Goal: Task Accomplishment & Management: Manage account settings

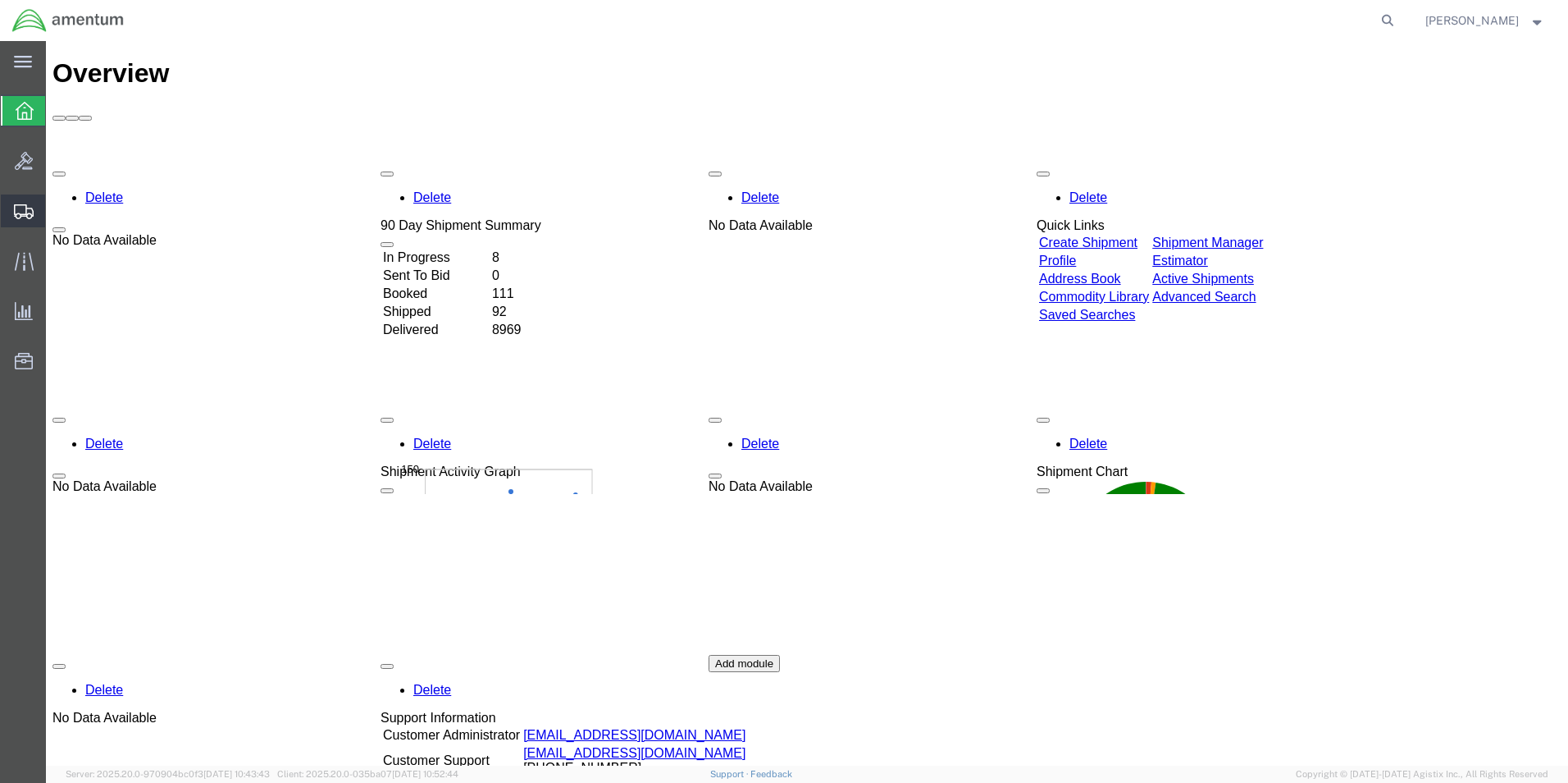
click at [0, 0] on span "Create from Template" at bounding box center [0, 0] width 0 height 0
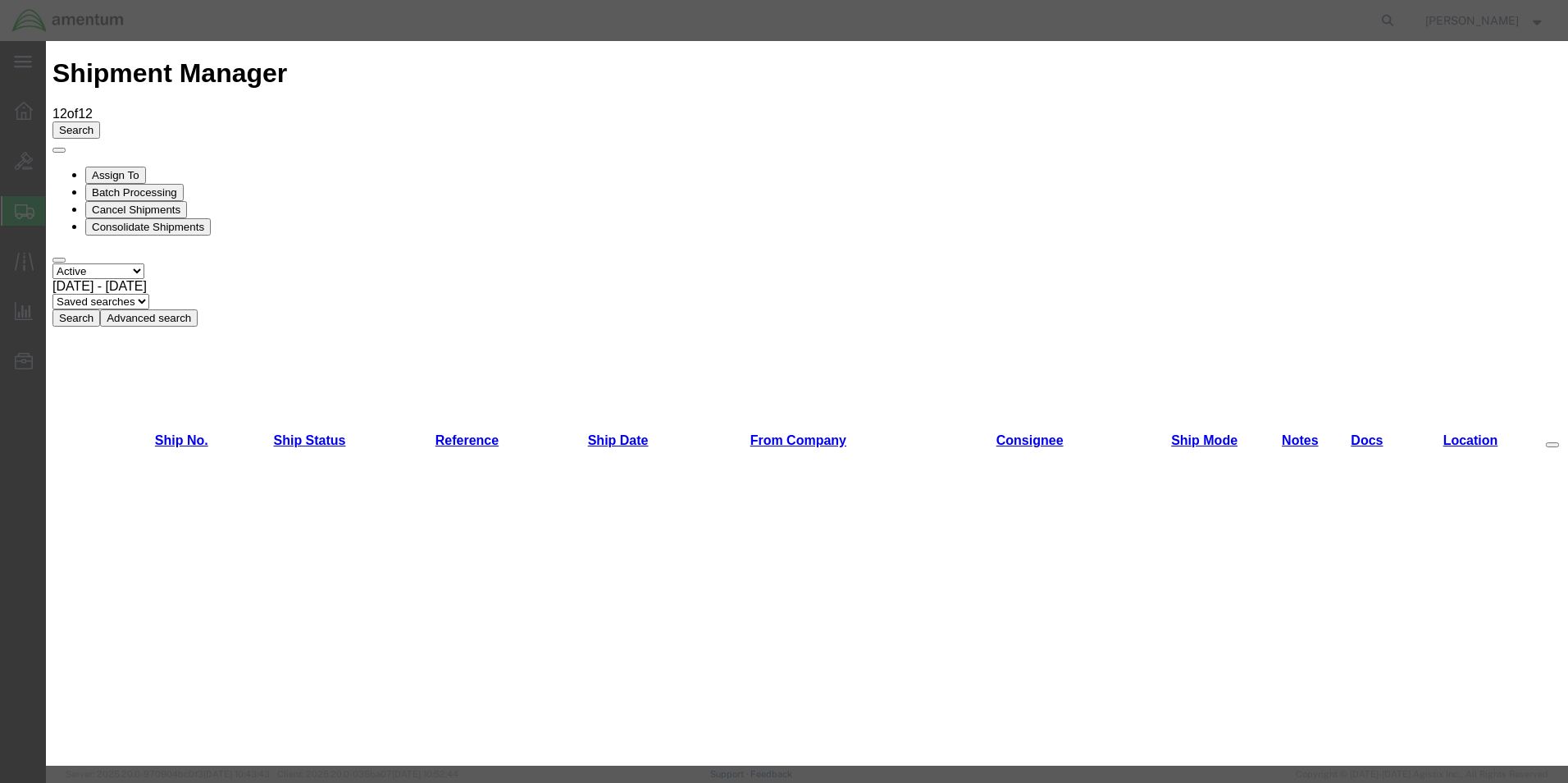
scroll to position [1149, 0]
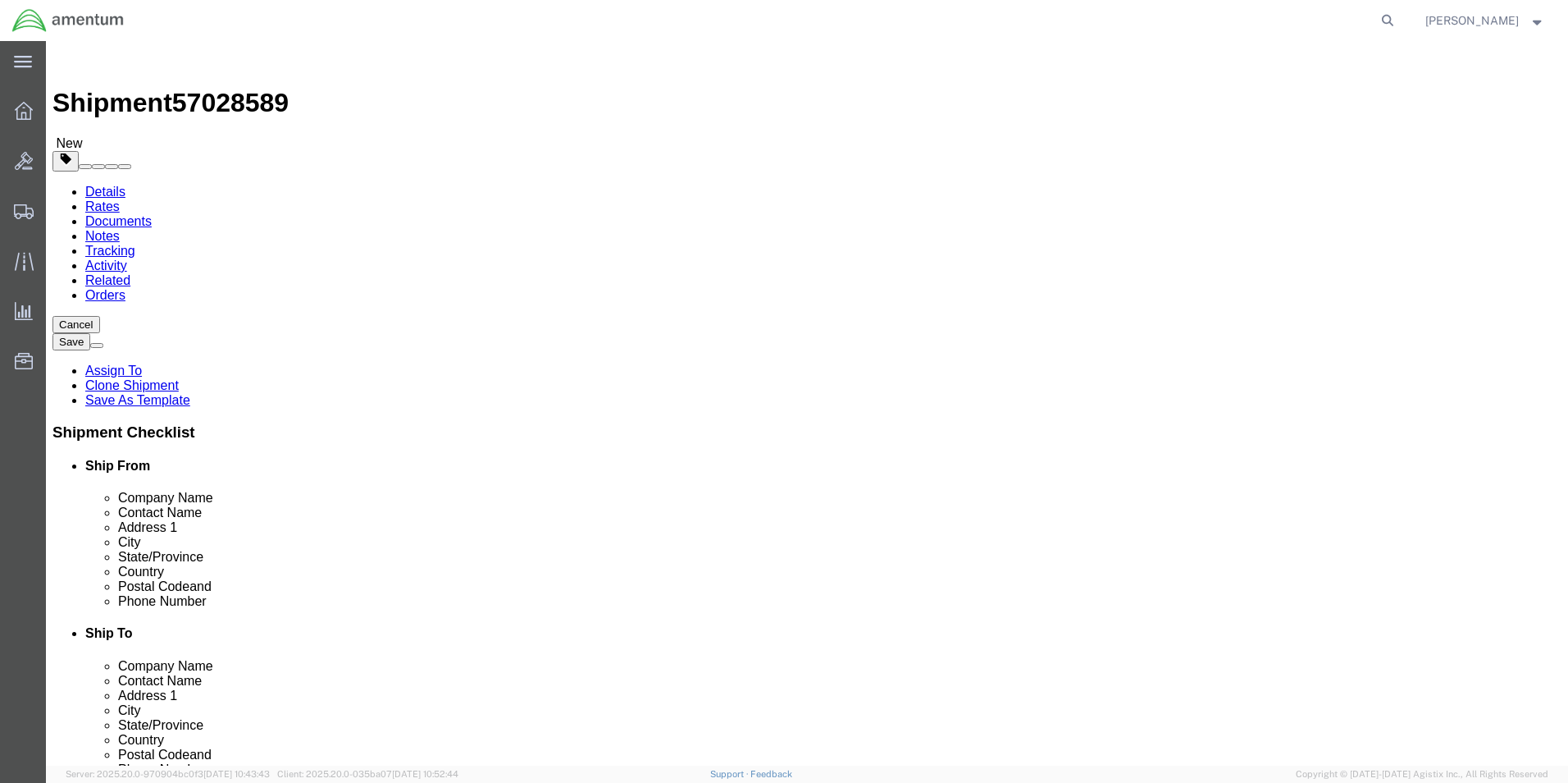
select select "49831"
select select "49916"
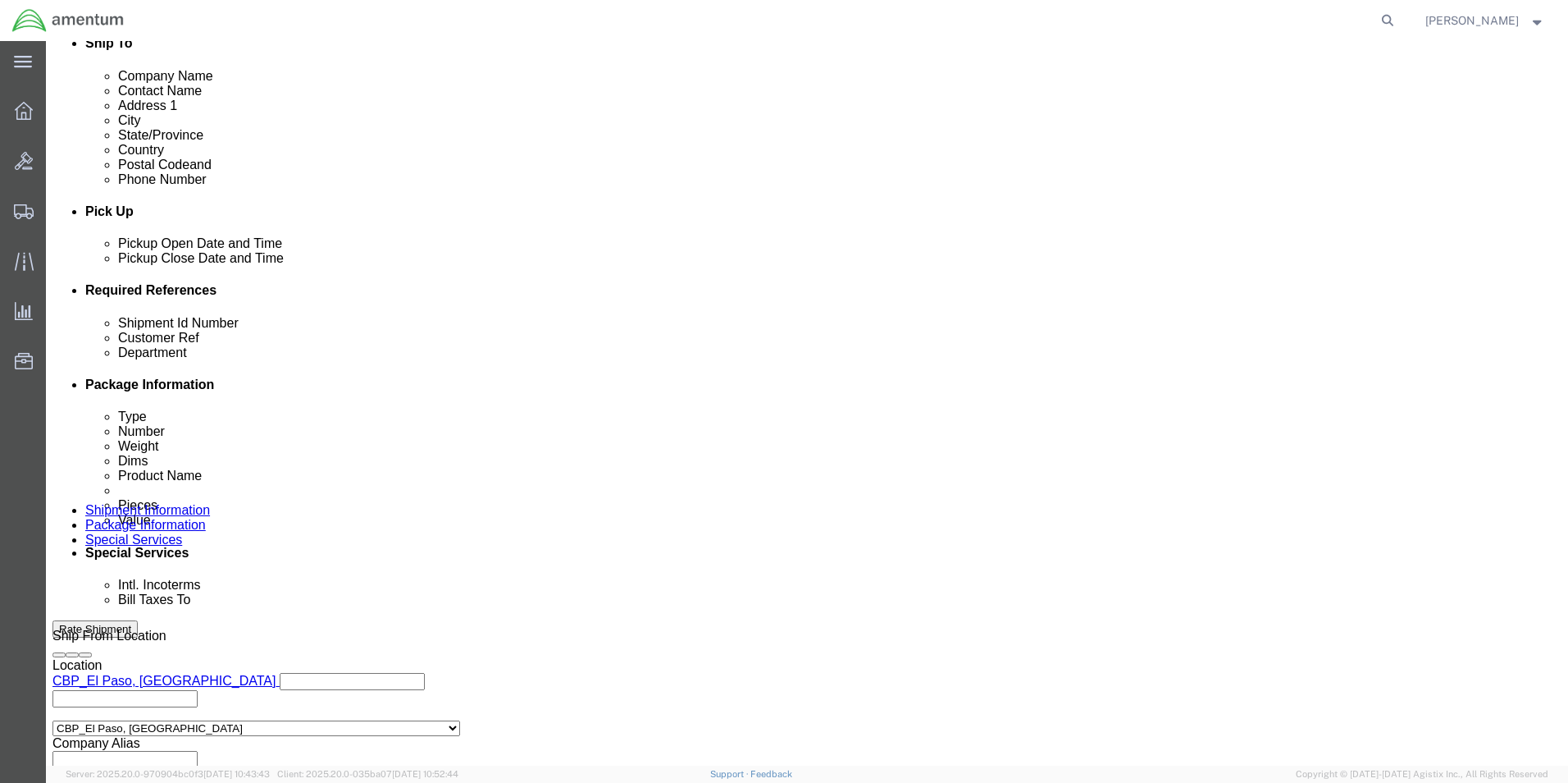
scroll to position [715, 0]
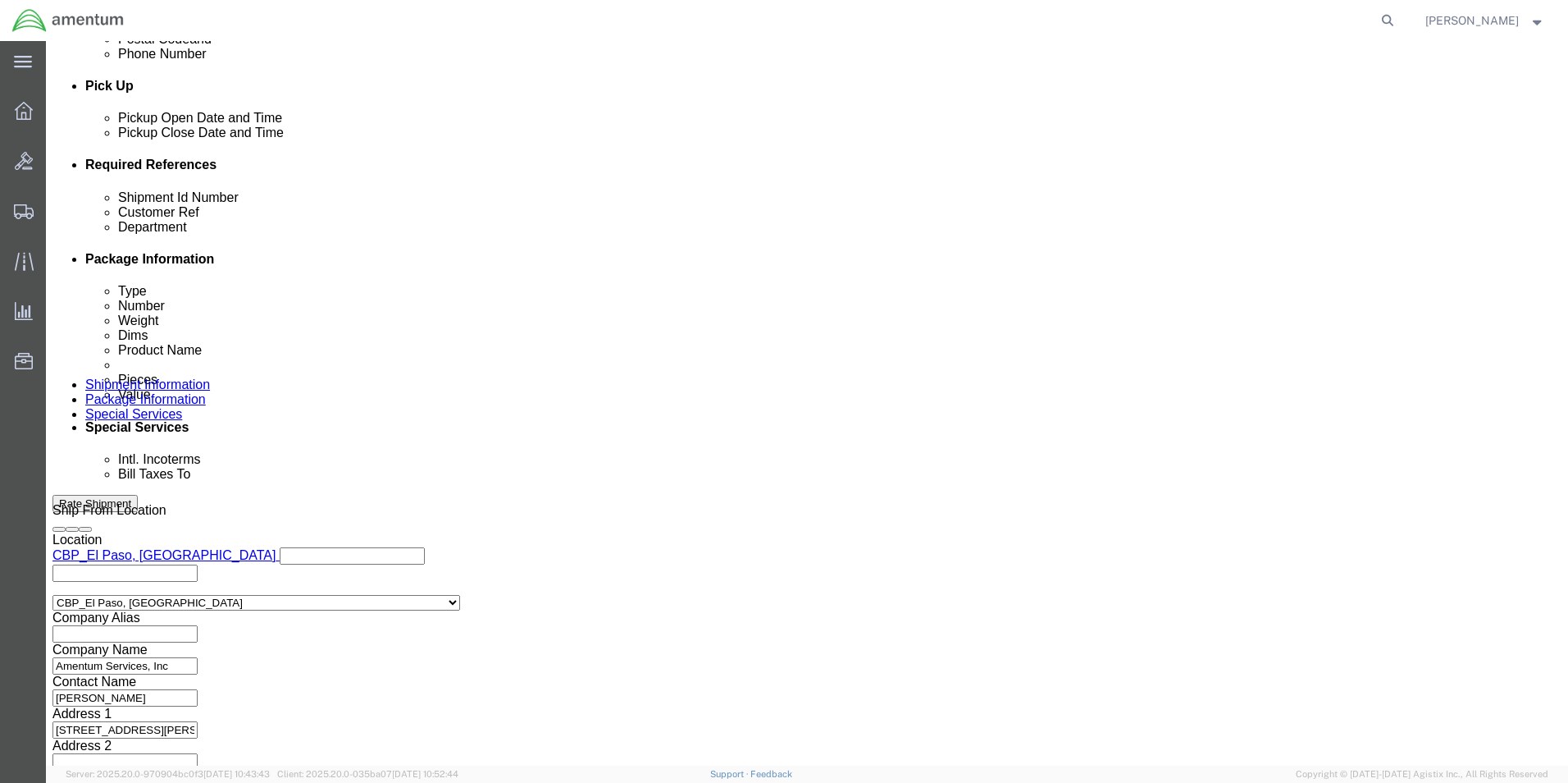
drag, startPoint x: 275, startPoint y: 292, endPoint x: 102, endPoint y: 295, distance: 173.0
click div "Shipment Id Number 276243"
type input "488-008346"
drag, startPoint x: 695, startPoint y: 301, endPoint x: 551, endPoint y: 280, distance: 145.5
click div "Shipment Id Number 488-008346 Customer Ref 276243 Department CBP Select Account…"
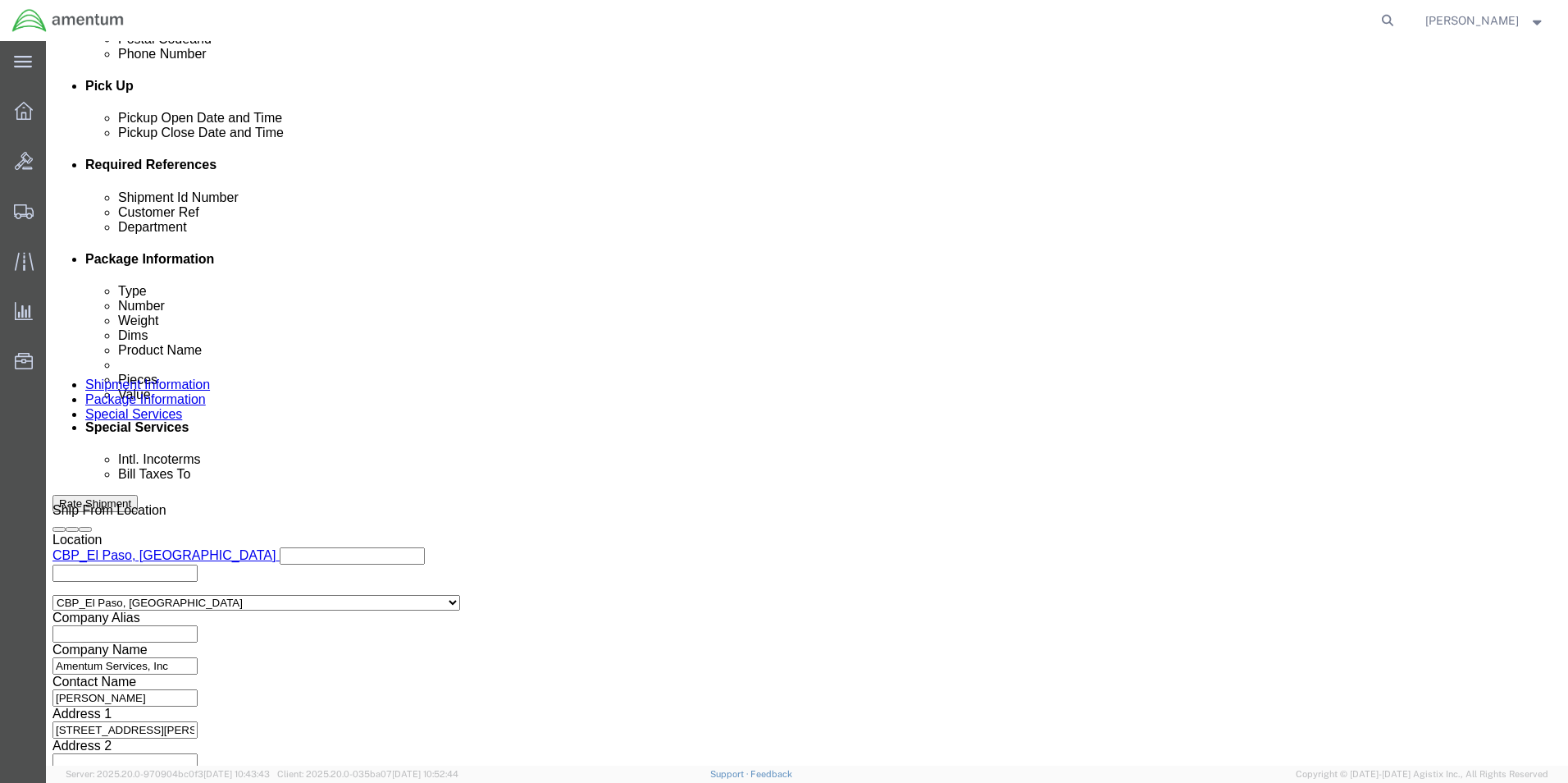
type input "488-008346"
click button "Continue"
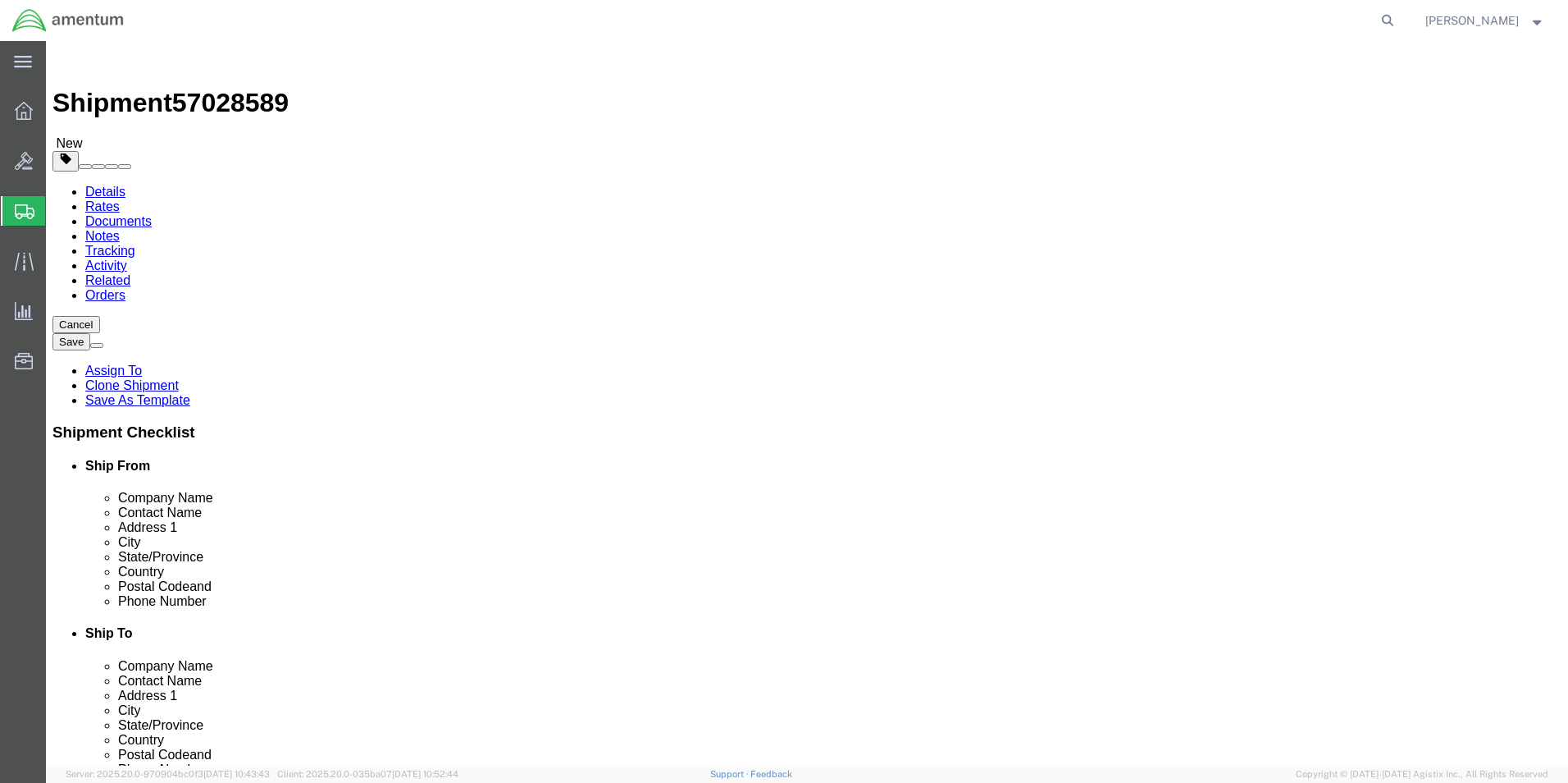
click div "Dimensions Length 8.00 x Width 6.00 x Height 6.00 Select cm ft in"
type input "8"
type input "4"
click input "0.55"
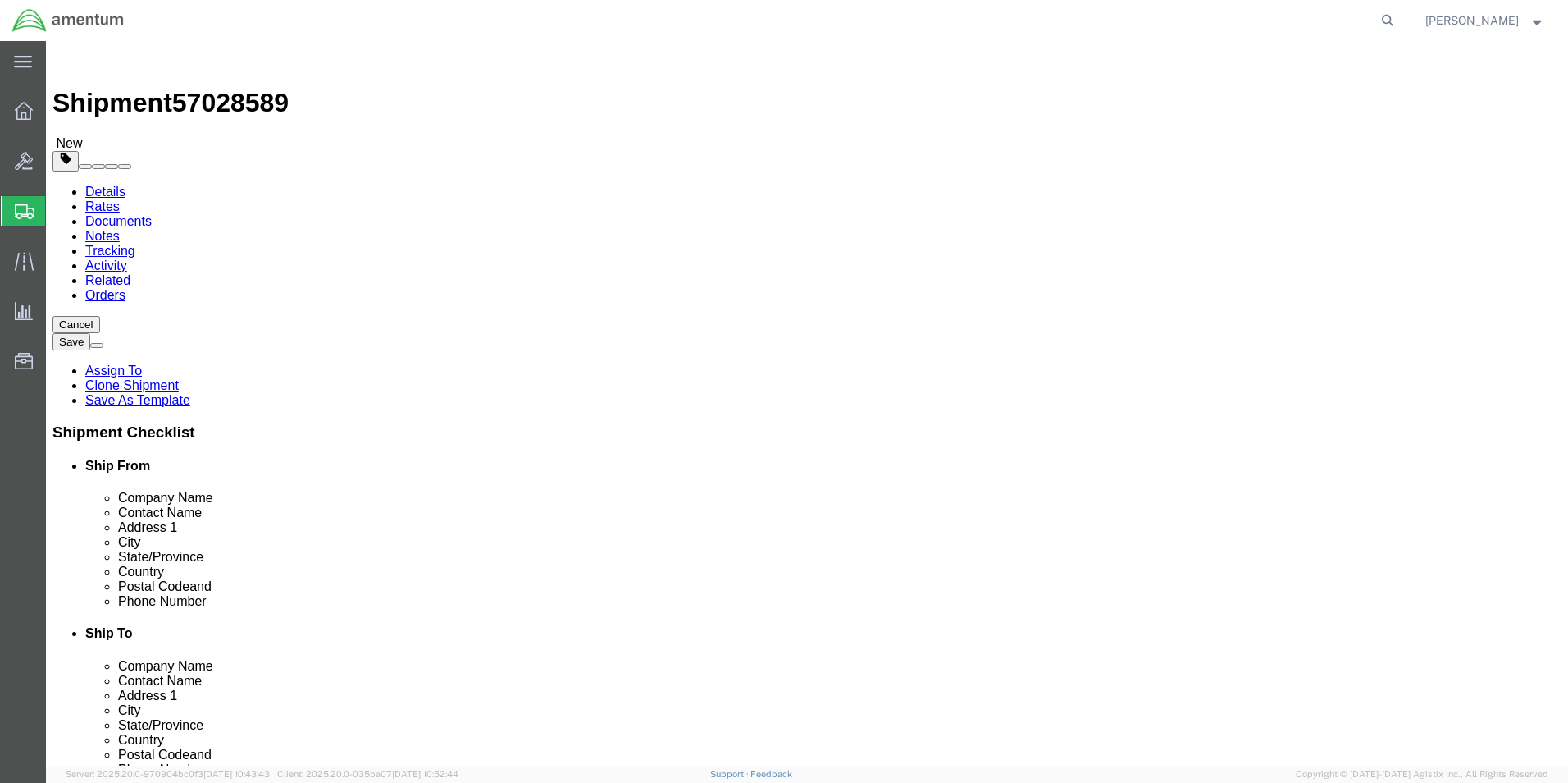
type input "0"
type input "0.65"
click dd "800.00 USD"
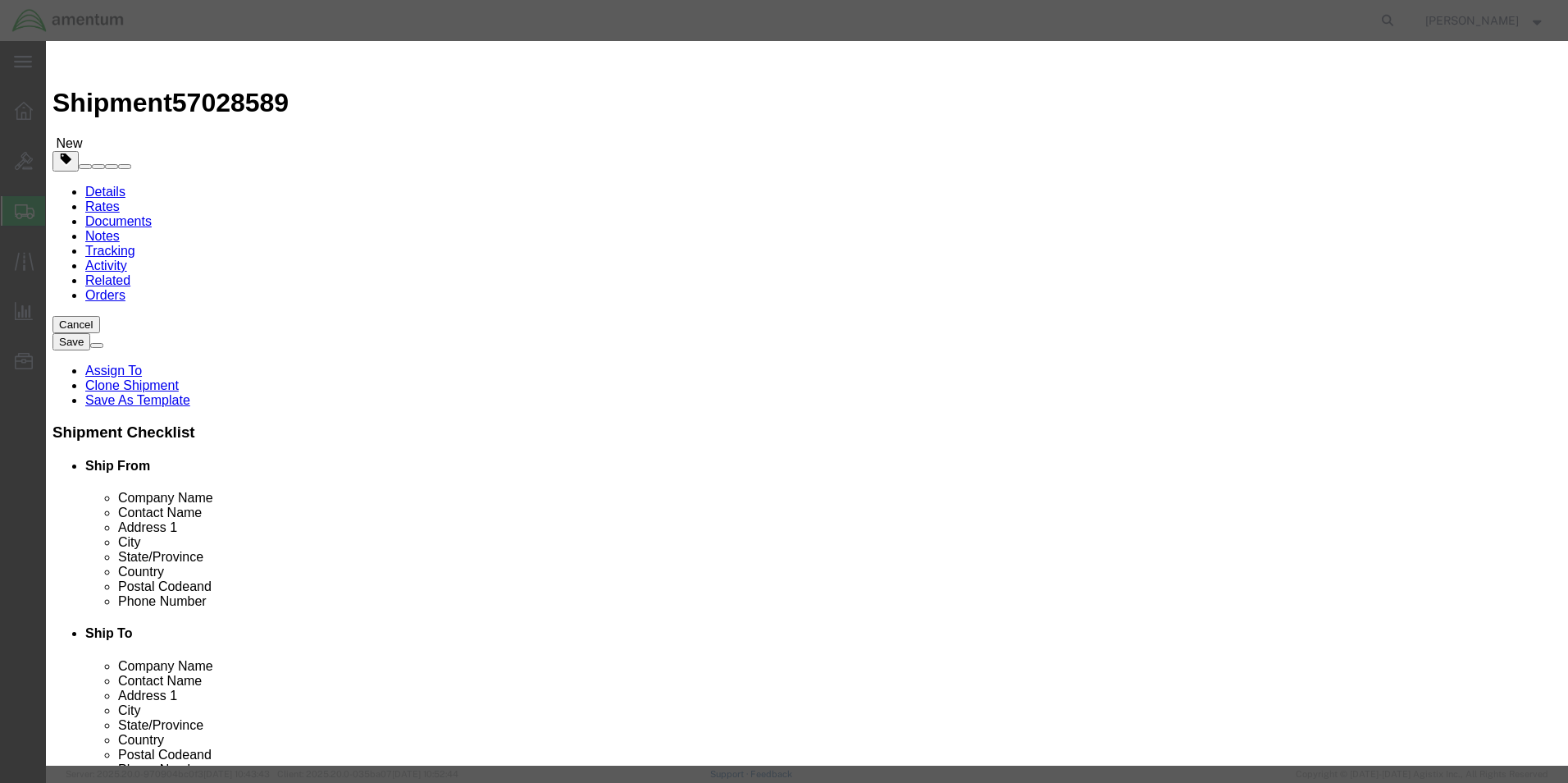
drag, startPoint x: 538, startPoint y: 158, endPoint x: 381, endPoint y: 141, distance: 157.9
click div "Product Name AIRCRAFT PARTS Pieces 7.00 Select Bag Barrels 100Board Feet Bottle…"
type input "1"
type input "114.29"
drag, startPoint x: 975, startPoint y: 102, endPoint x: 857, endPoint y: 117, distance: 118.9
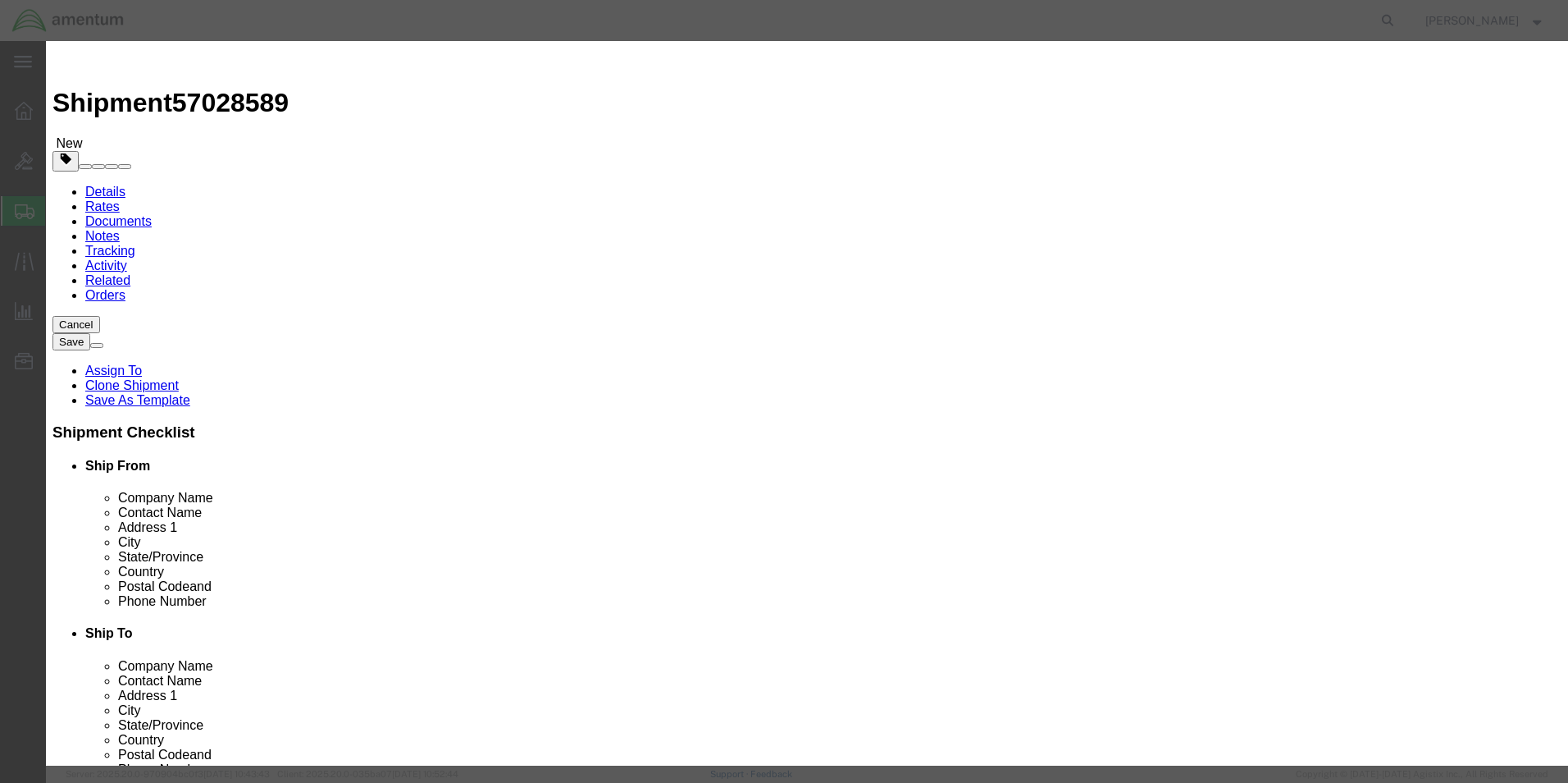
click div "Commodity library Product Name AIRCRAFT PARTS Pieces 1 Select Bag Barrels 100Bo…"
click label "Description"
drag, startPoint x: 1054, startPoint y: 130, endPoint x: 843, endPoint y: 138, distance: 211.2
click div "Description bolt, spring, nut"
type textarea "Bonding"
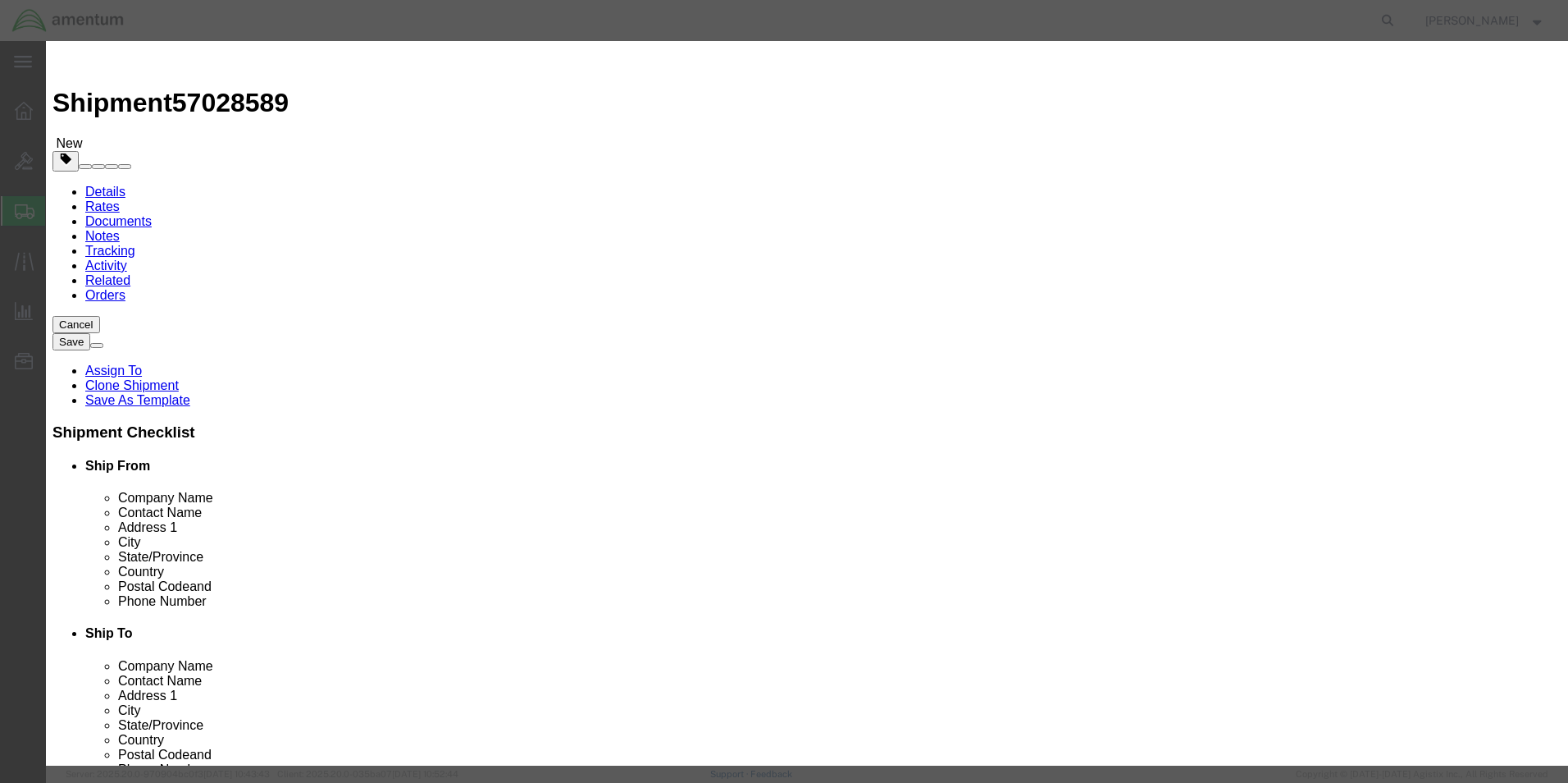
click button "Save & Close"
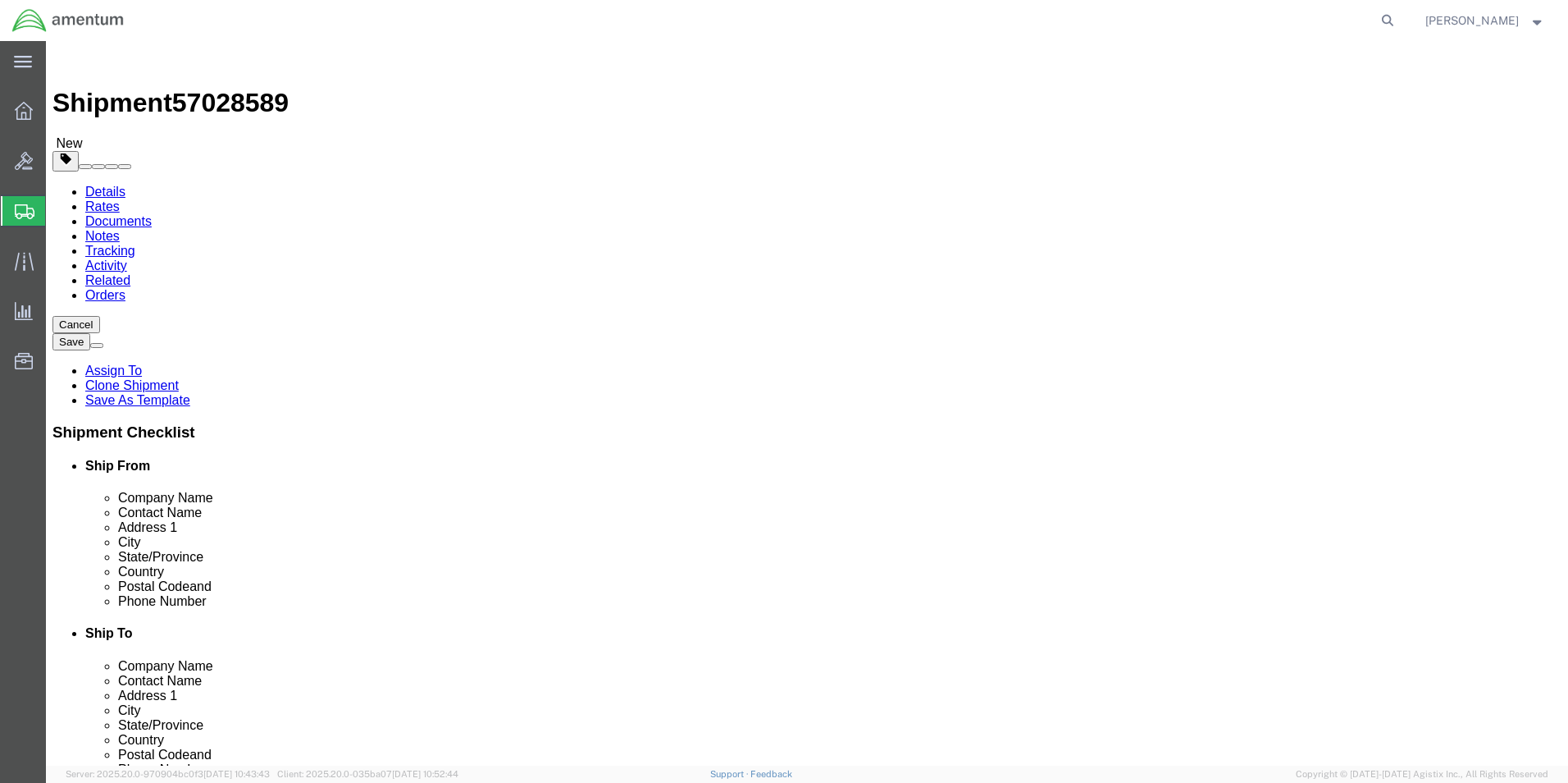
click button "Continue"
click button "Rate Shipment"
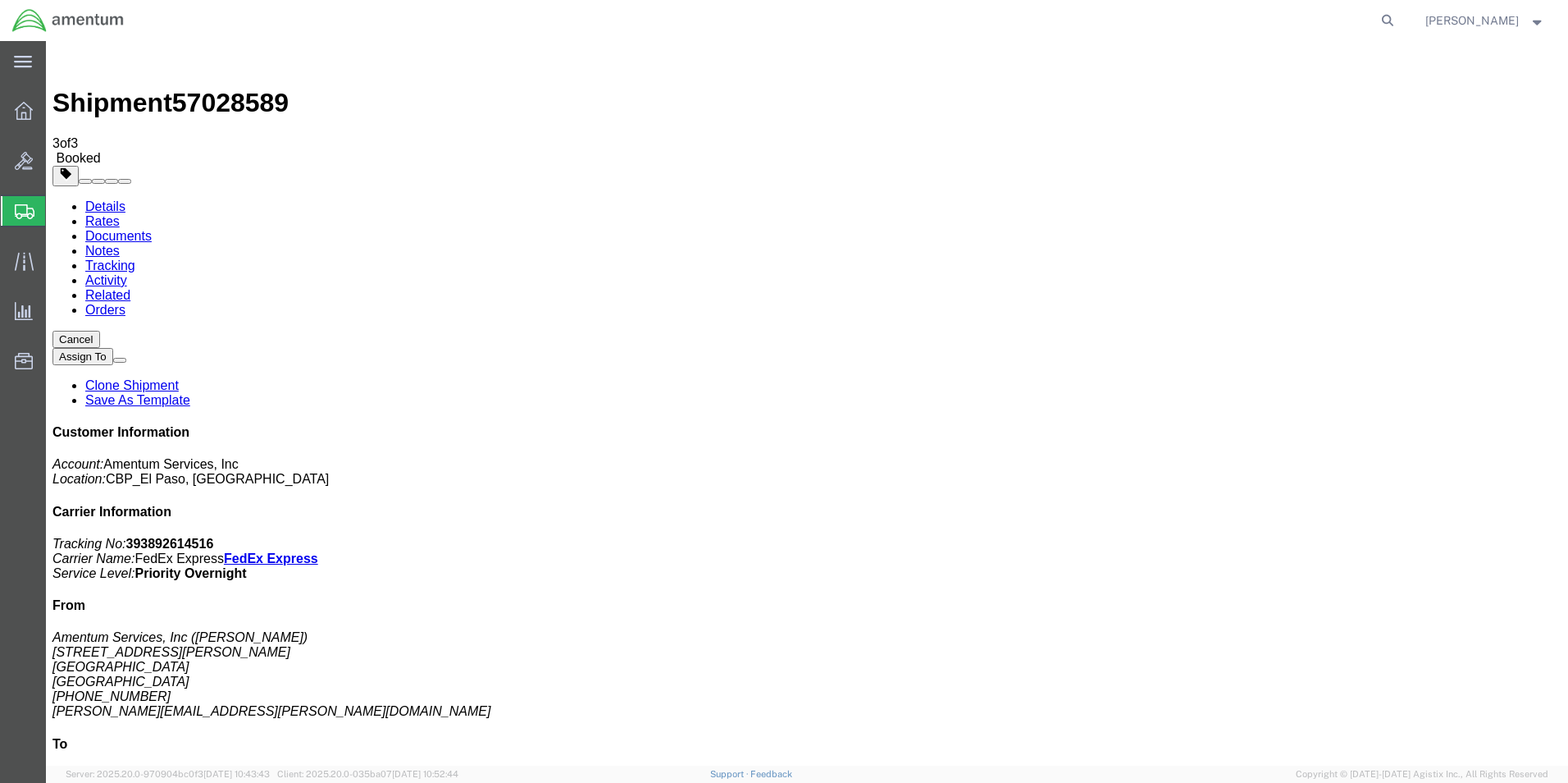
click at [0, 0] on span "Create from Template" at bounding box center [0, 0] width 0 height 0
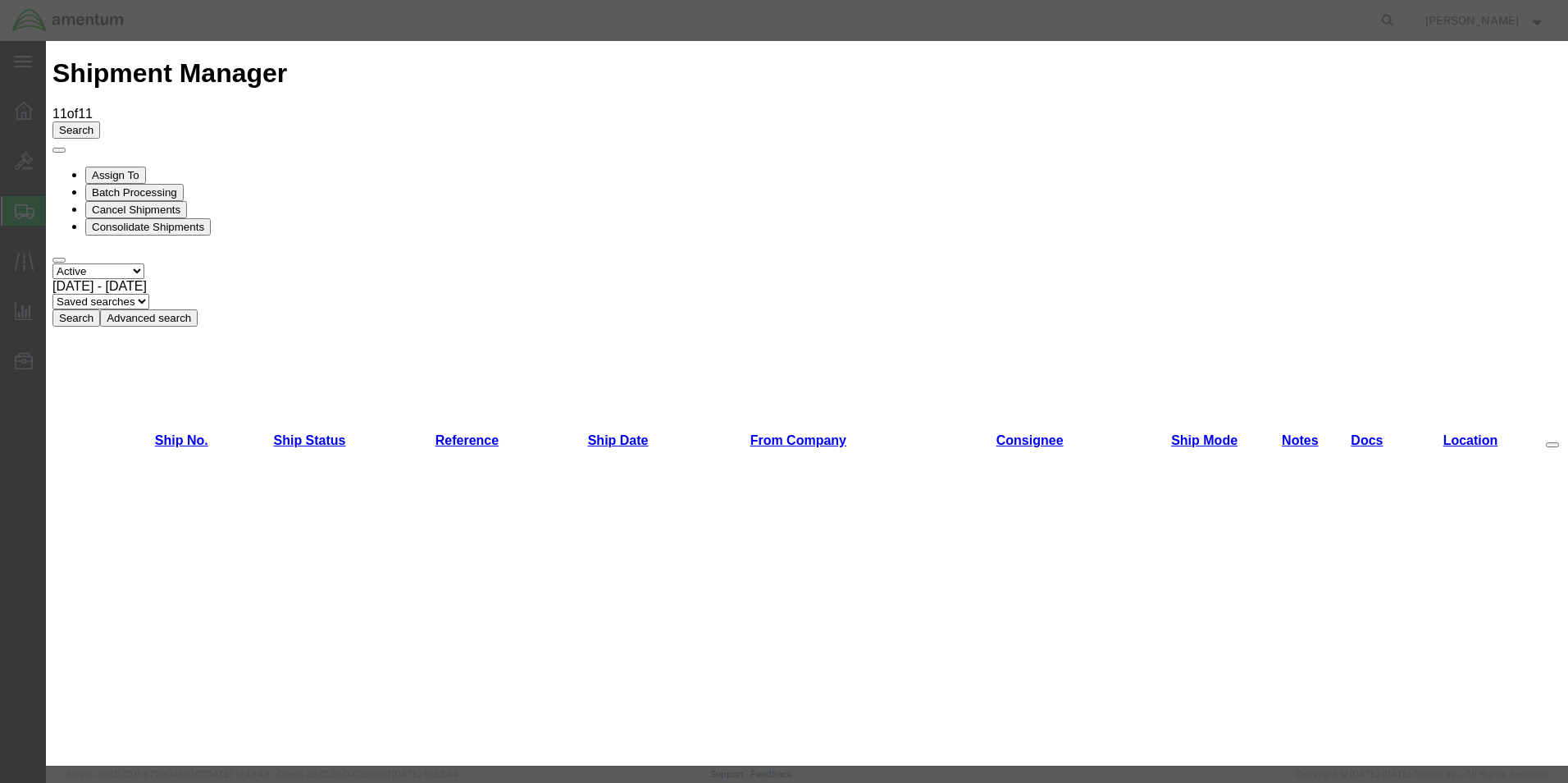
scroll to position [1067, 0]
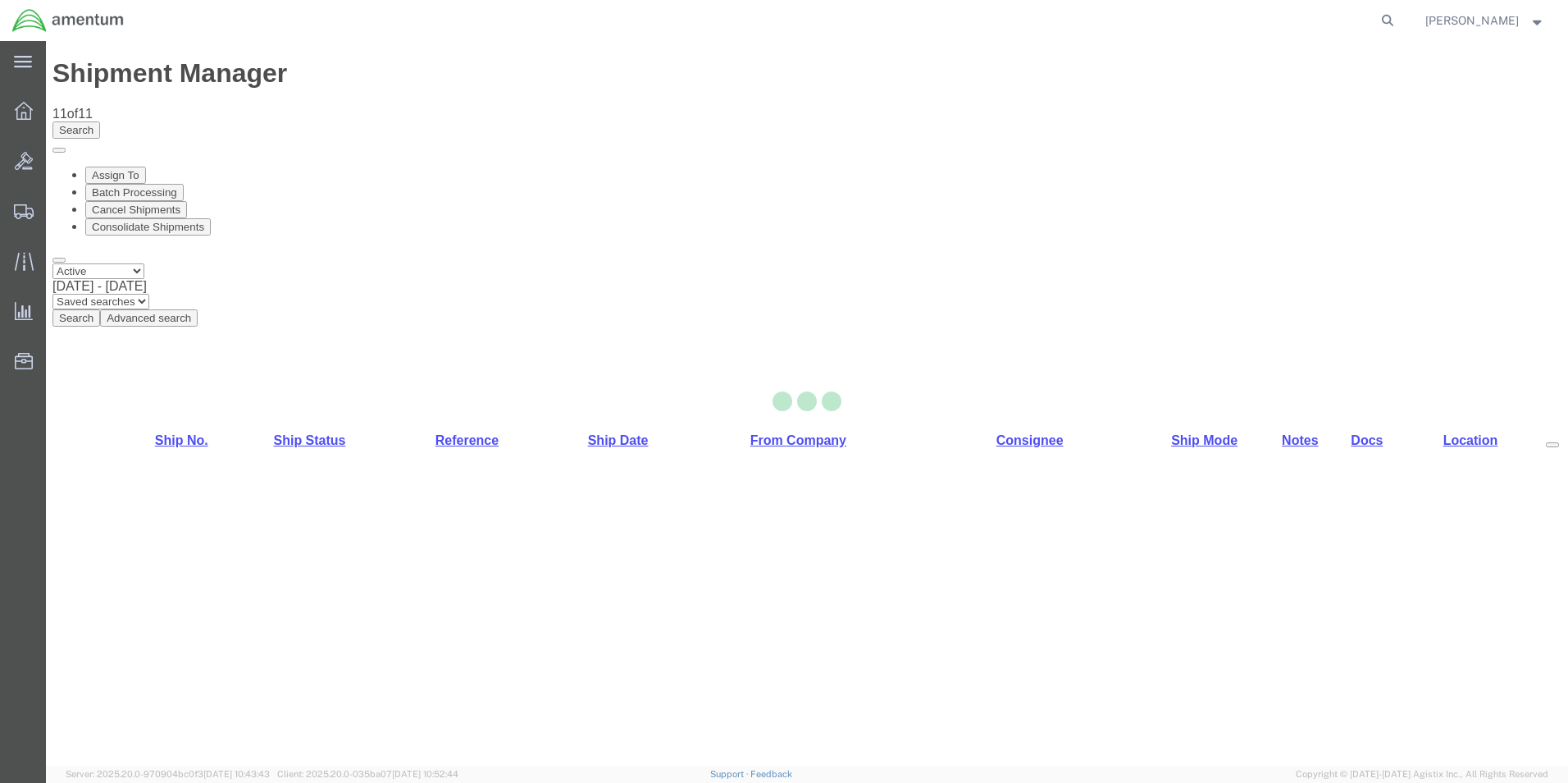
select select "49831"
select select "49940"
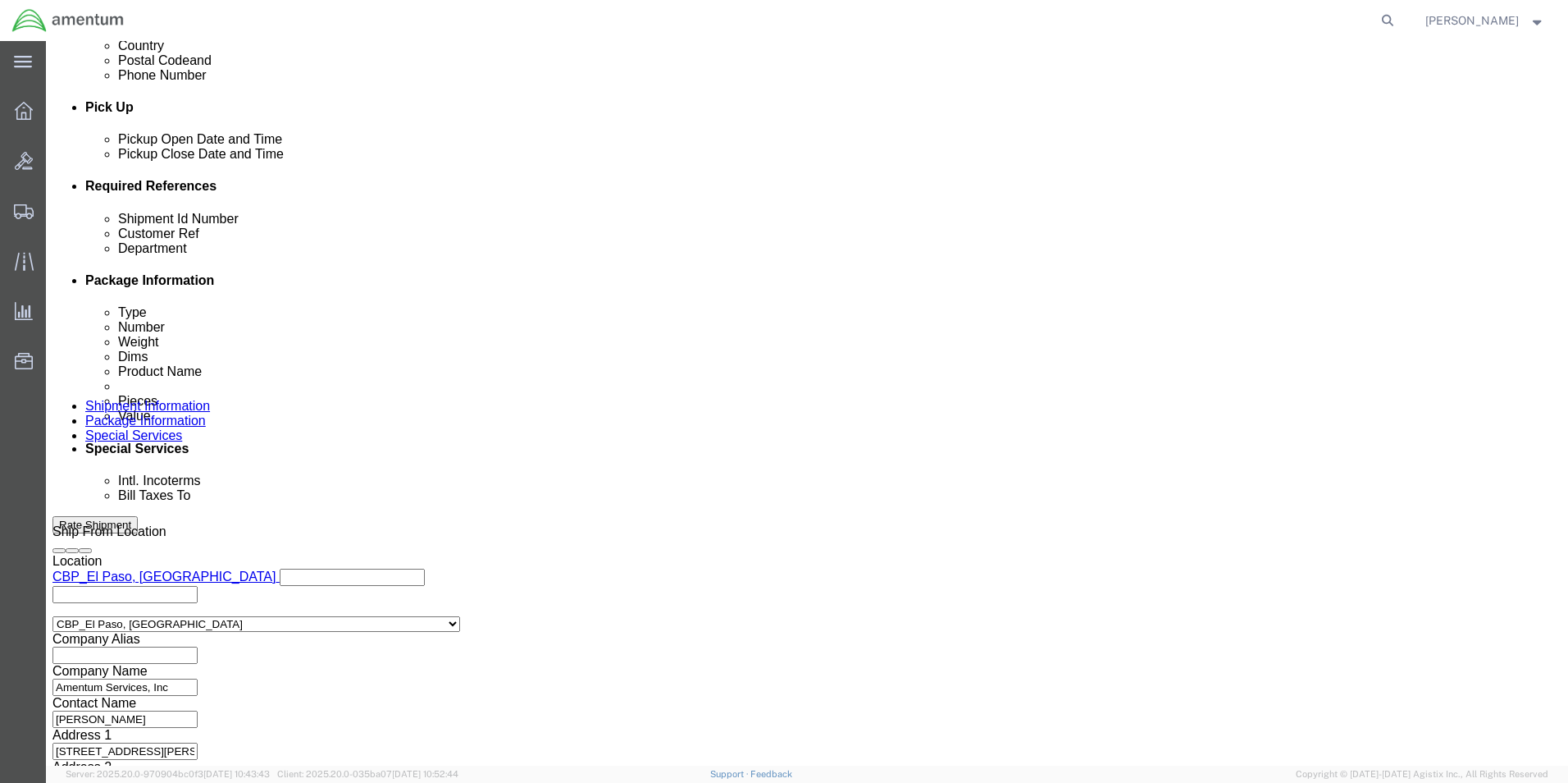
scroll to position [715, 0]
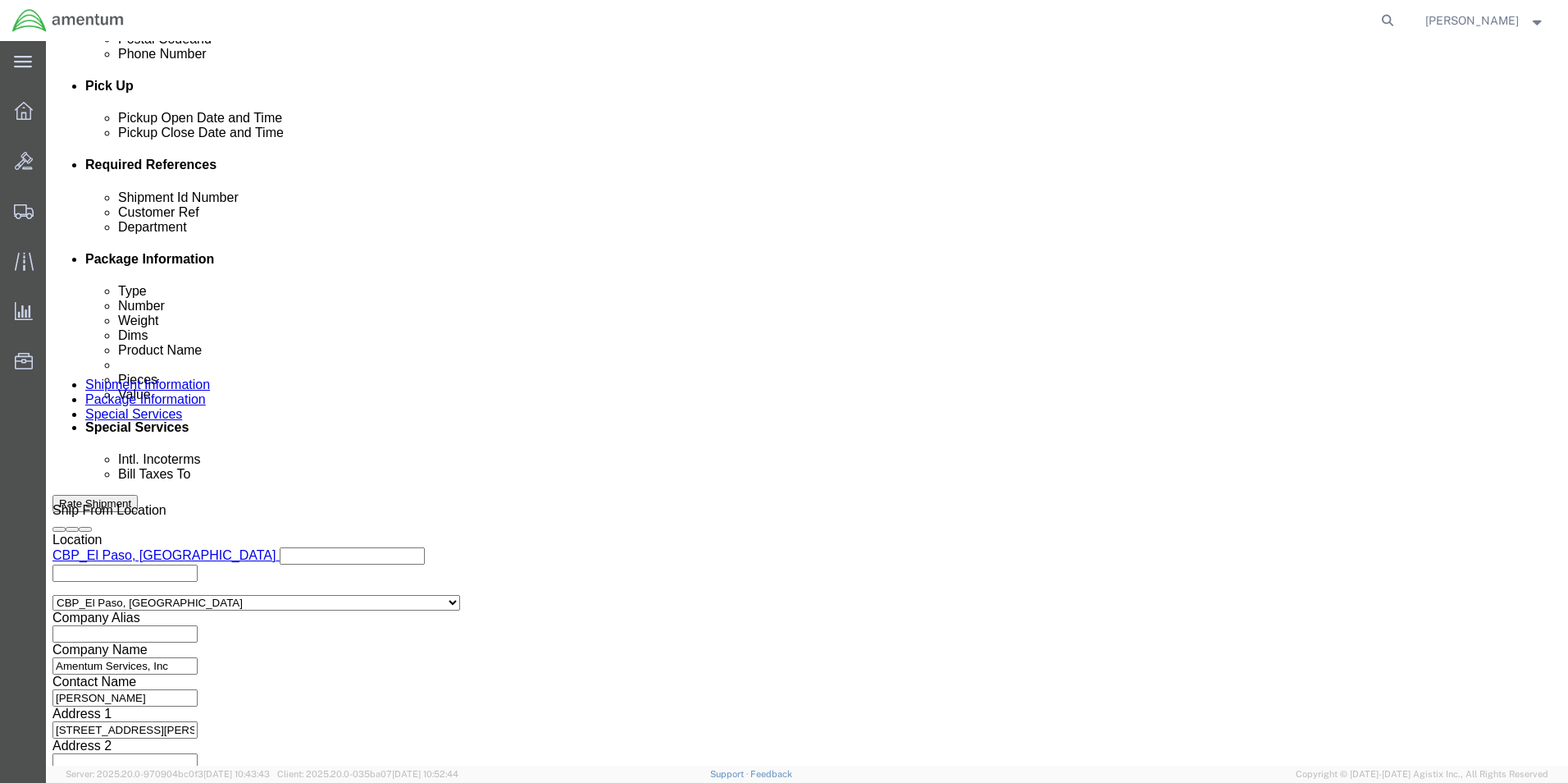
click div "Shipment Id Number 275392"
drag, startPoint x: 247, startPoint y: 312, endPoint x: 250, endPoint y: 321, distance: 9.5
click div "Shipment Id Number 275392 Select Account Type Activity ID Airline Appointment N…"
click input "275392"
click input "CBP"
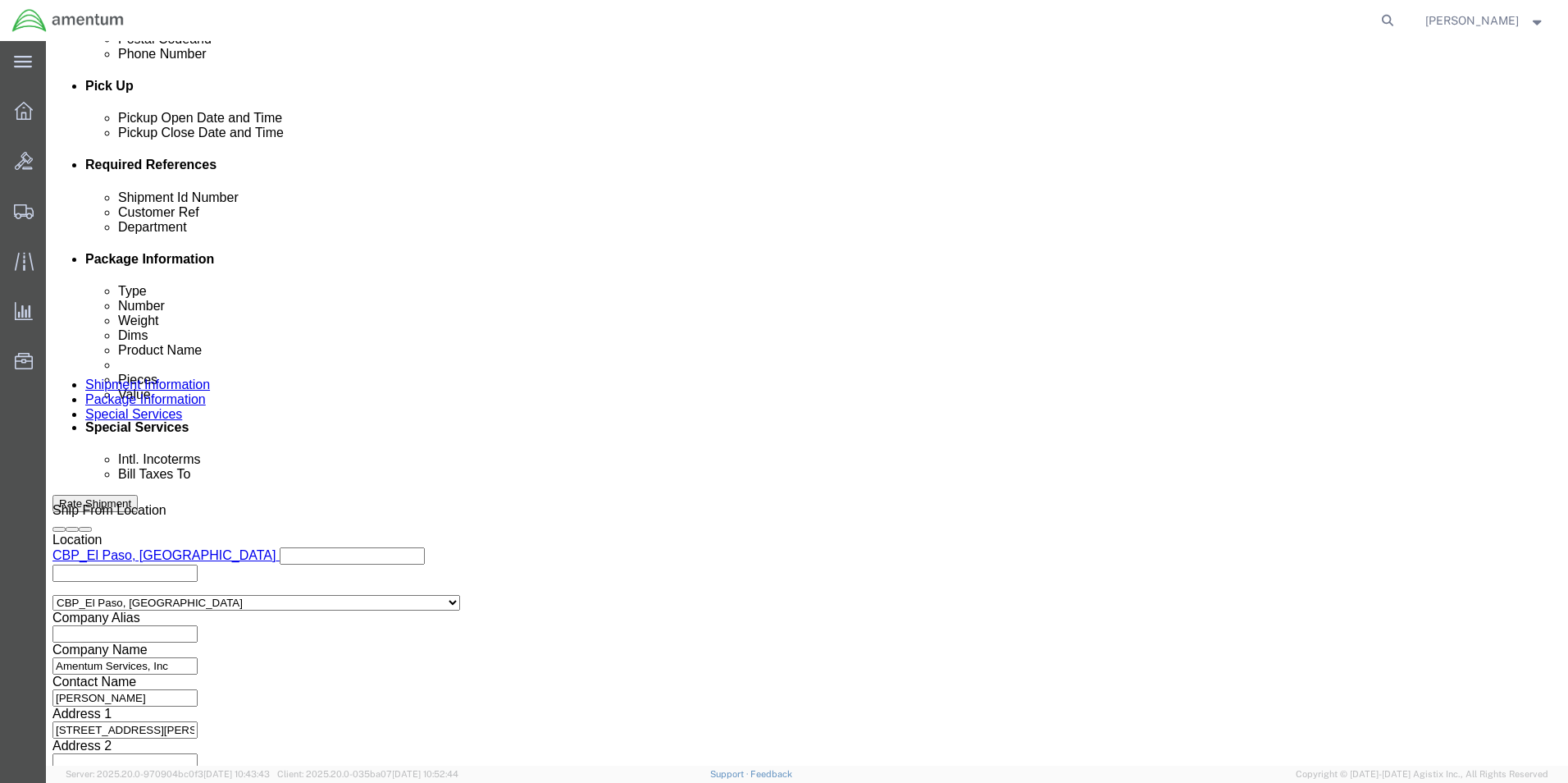
drag, startPoint x: 281, startPoint y: 300, endPoint x: 179, endPoint y: 291, distance: 102.4
click div "Shipment Id Number 275392"
type input "3"
type input "532-008277"
click div "Customer Ref 275392"
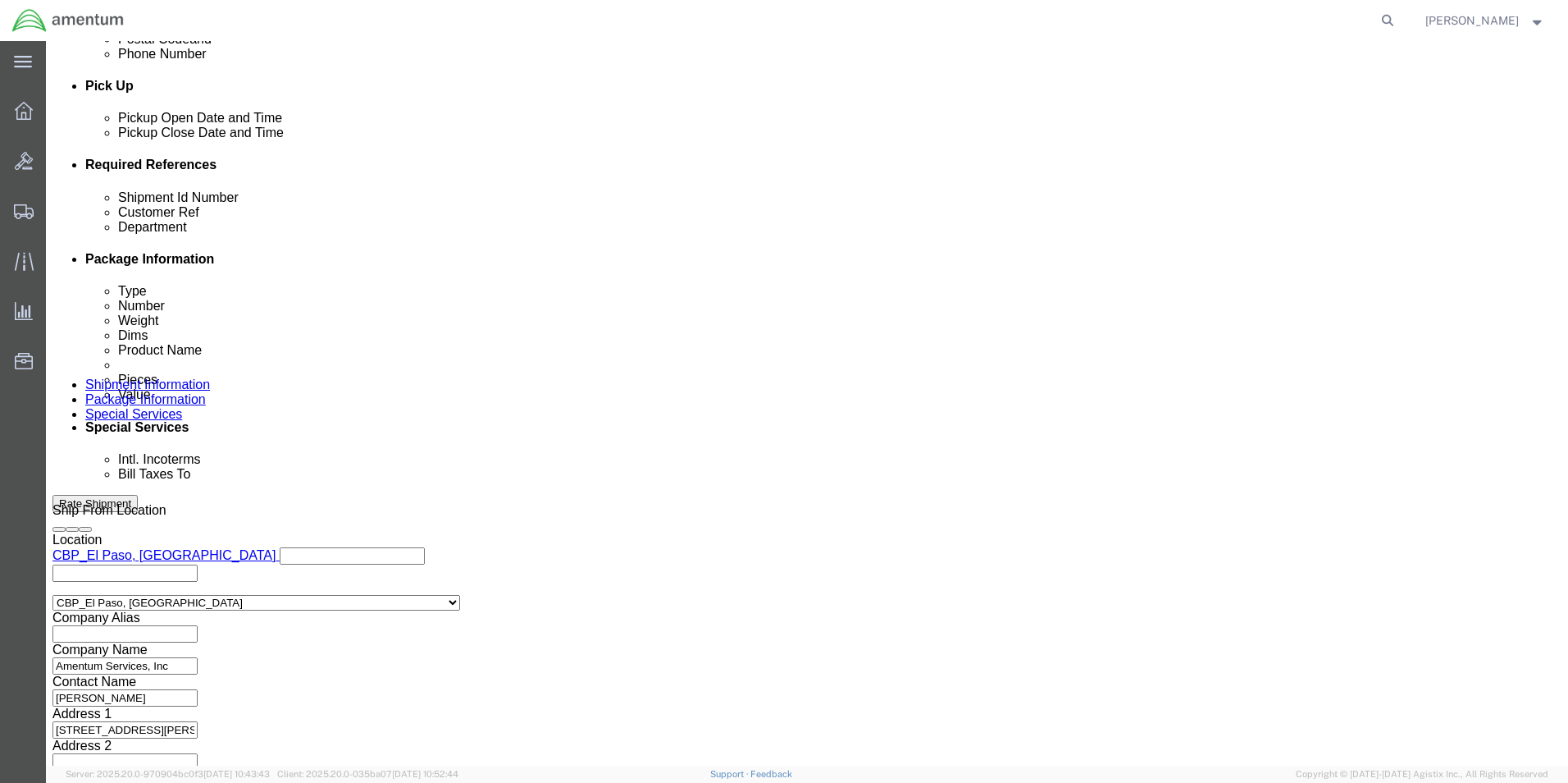
type input "532.008277"
click button "Continue"
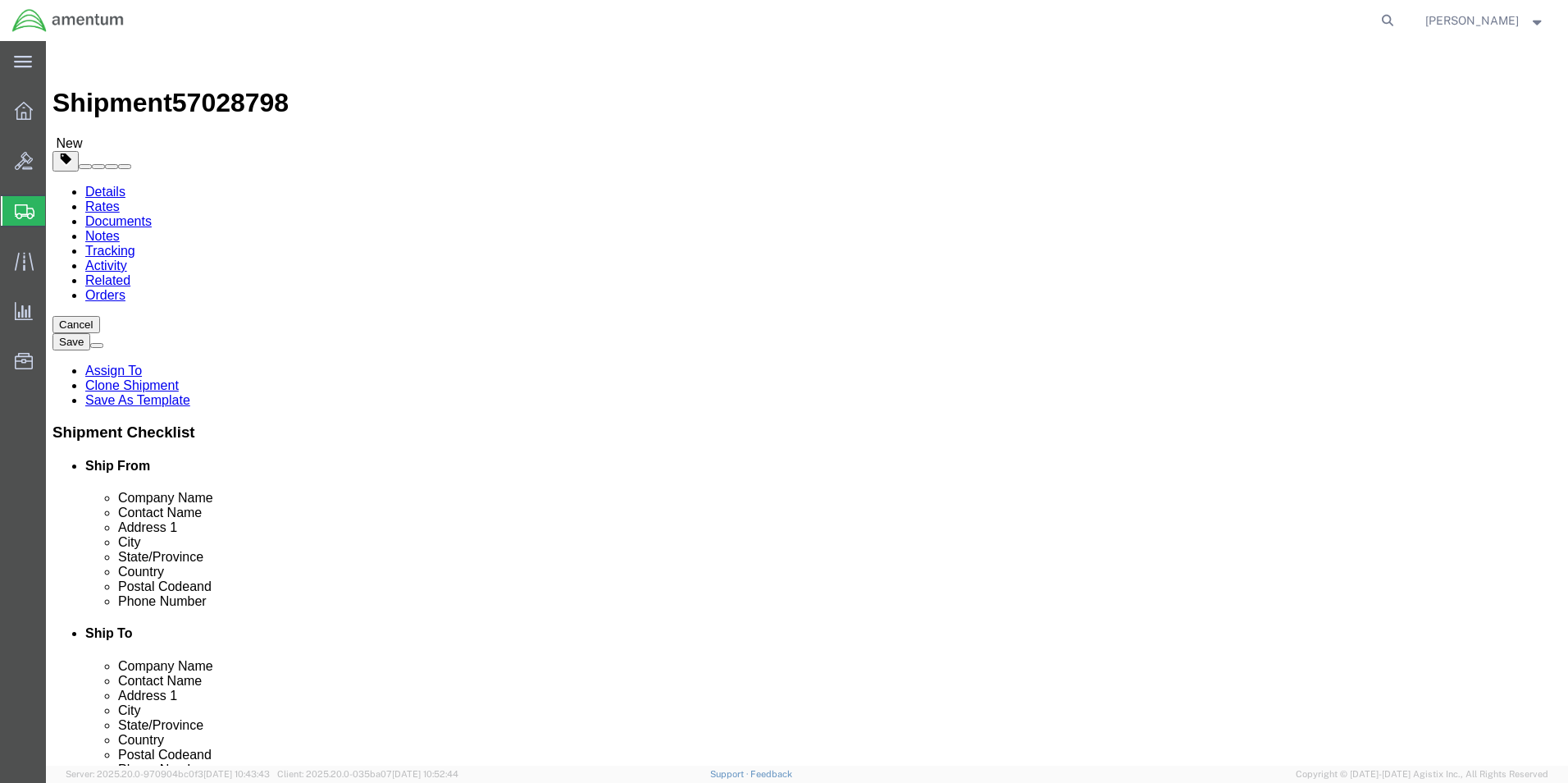
drag, startPoint x: 276, startPoint y: 353, endPoint x: 182, endPoint y: 355, distance: 94.0
click div "Dimensions Length 12.00 x Width 10.00 x Height 8.00 Select cm ft in"
type input "10"
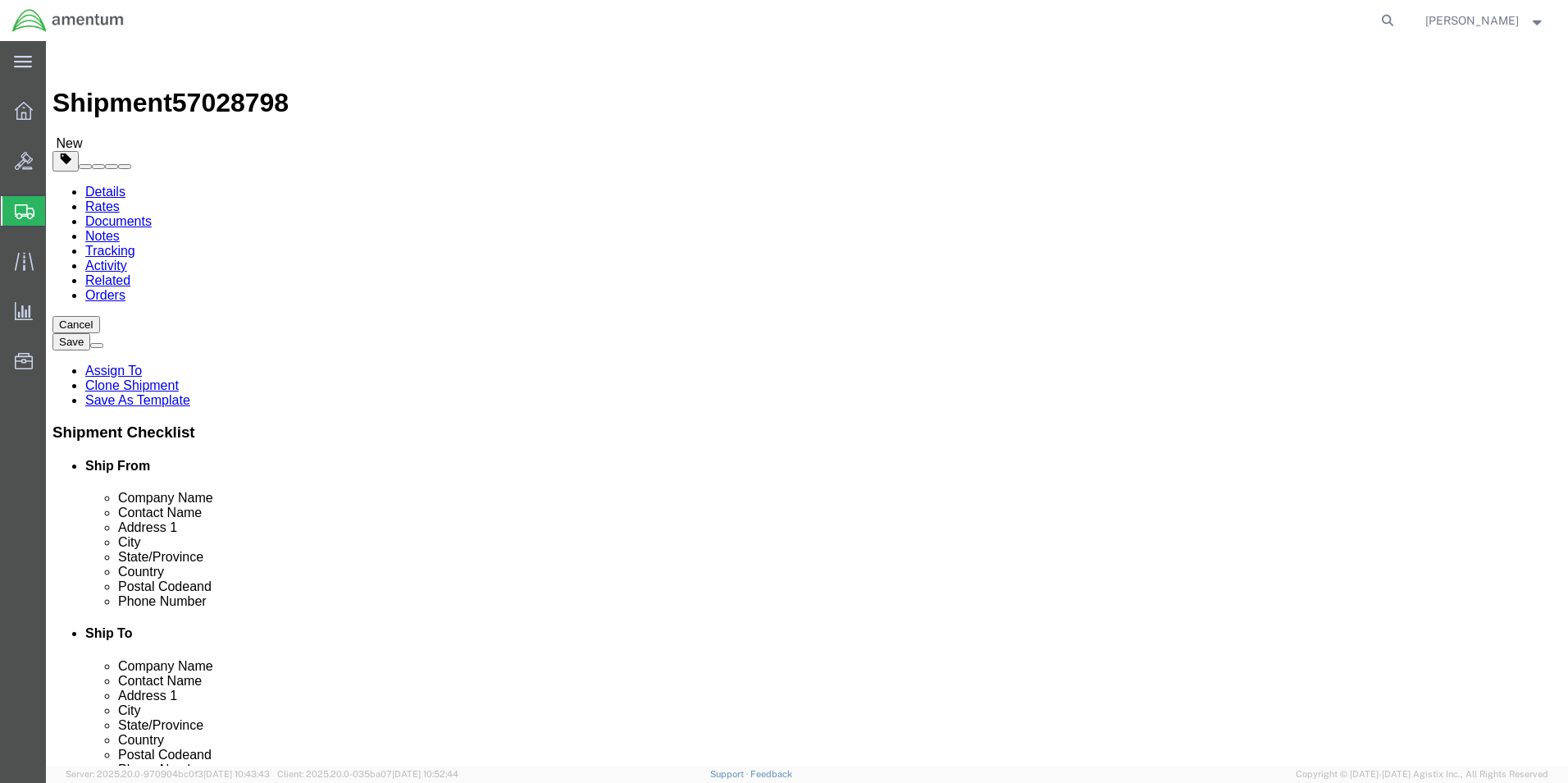
drag, startPoint x: 253, startPoint y: 386, endPoint x: 216, endPoint y: 391, distance: 37.3
click div "Package Type Select Bale(s) Basket(s) Bolt(s) Bottle(s) Buckets Bulk Bundle(s) …"
type input "3.25"
click dd "500.00 USD"
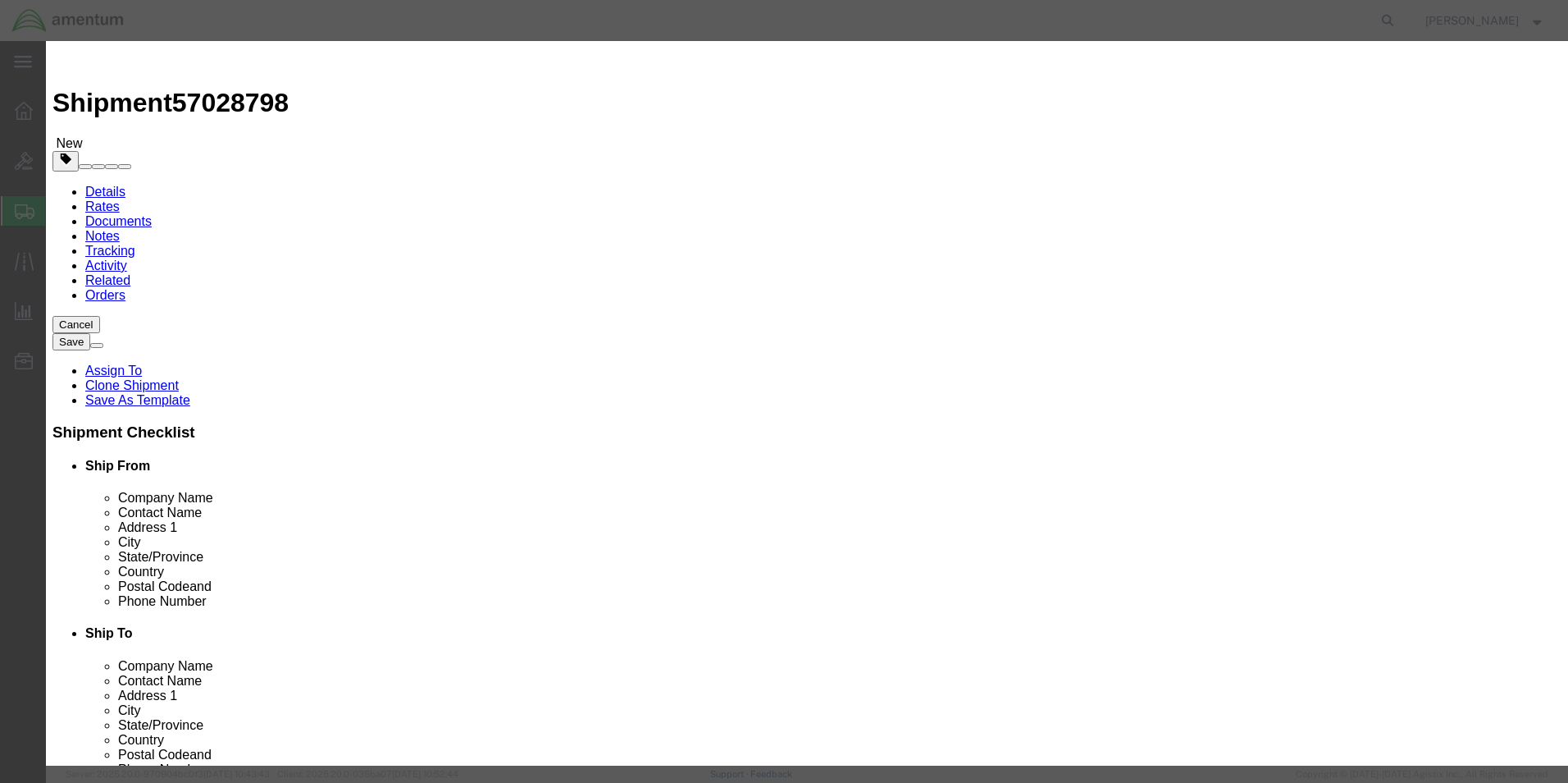
drag, startPoint x: 519, startPoint y: 153, endPoint x: 461, endPoint y: 160, distance: 58.4
click div "Pieces 1.00 Select Bag Barrels 100Board Feet Bottle Box Blister Pack Carats Can…"
type input "5"
click div "Commodity library Product Name AIRCRAFT PARTS Pieces 5 Select Bag Barrels 100Bo…"
drag, startPoint x: 540, startPoint y: 187, endPoint x: 415, endPoint y: 190, distance: 125.0
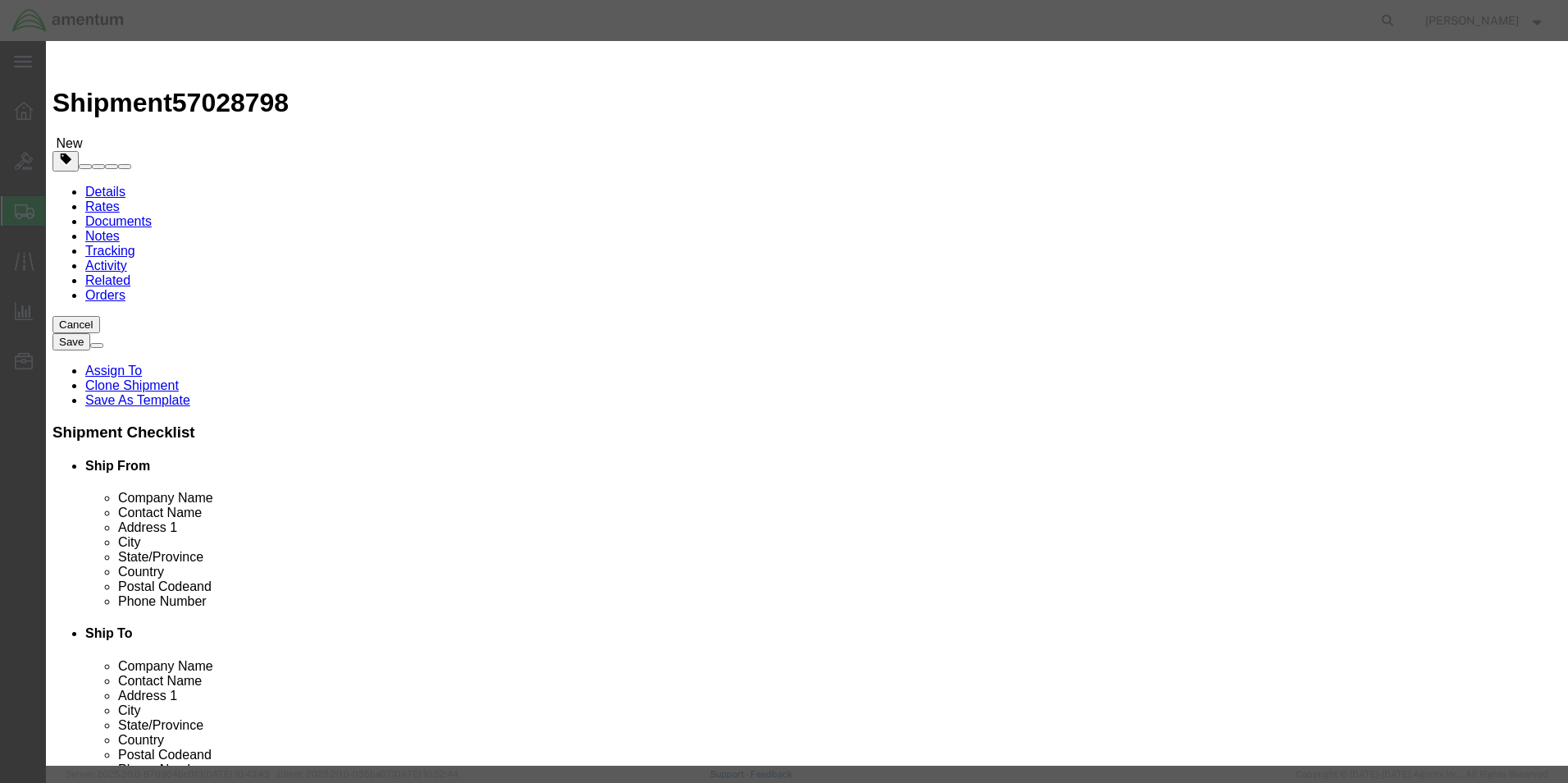
click div "Total Value 2500 Select ADP AED AFN ALL AMD AOA ARS ATS AUD AWG AZN BAM BBD BDT…"
type input "545"
drag, startPoint x: 922, startPoint y: 124, endPoint x: 871, endPoint y: 124, distance: 51.0
click div "Description LED Light Buld"
type textarea "d"
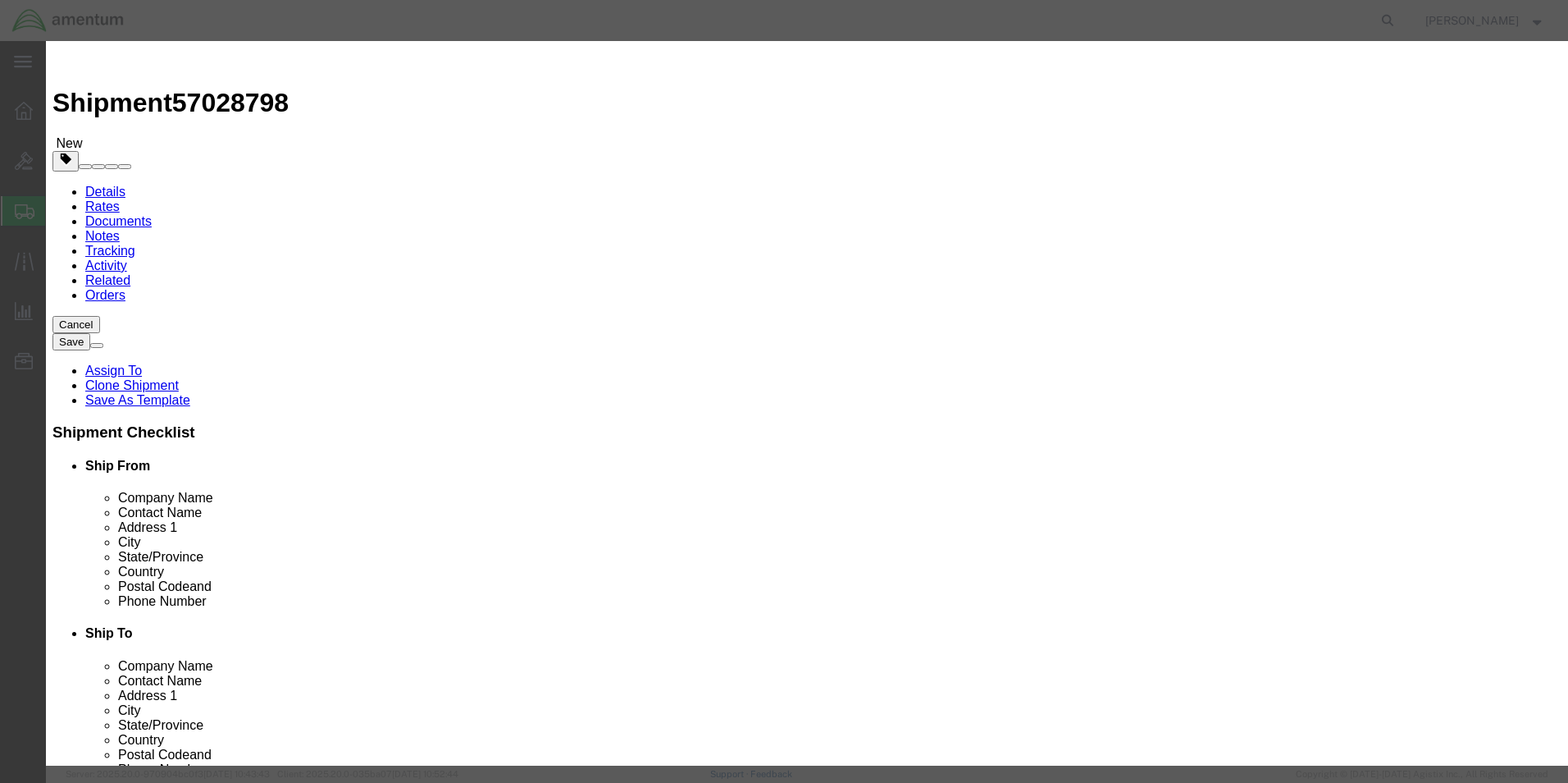
type textarea "P"
type textarea "bags, Brash, Seals"
click button "Save & Close"
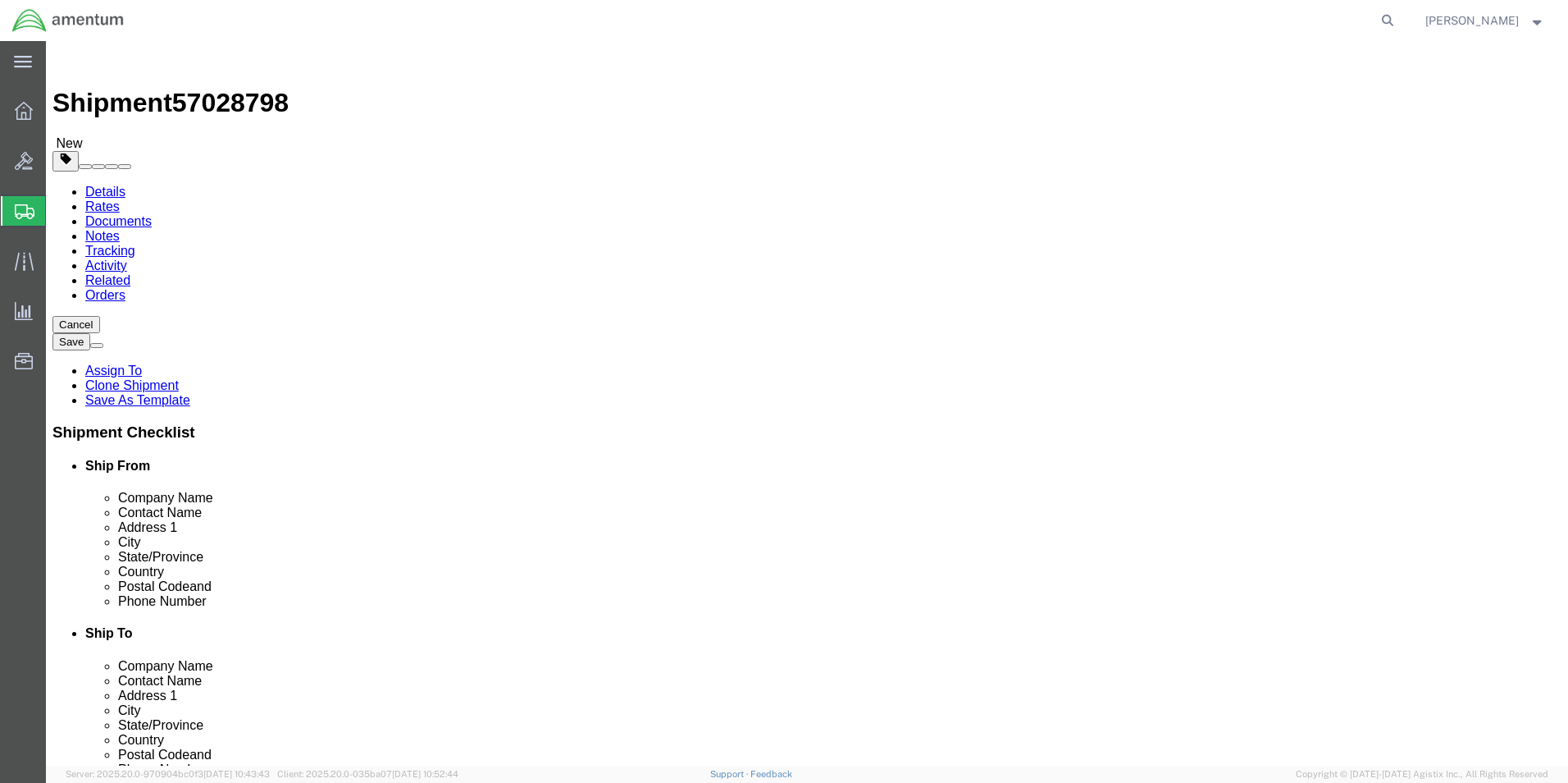
click button "Continue"
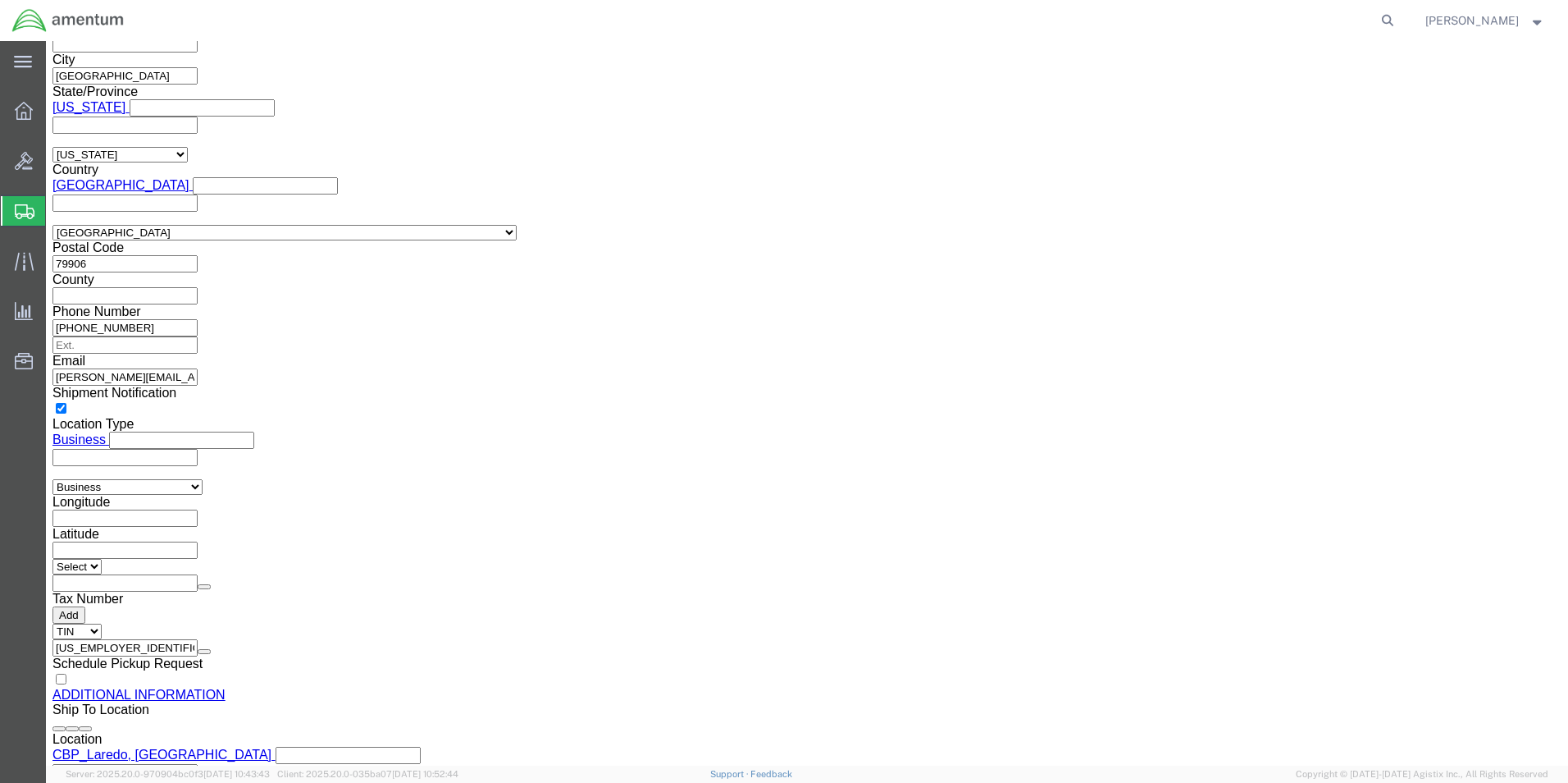
scroll to position [1505, 0]
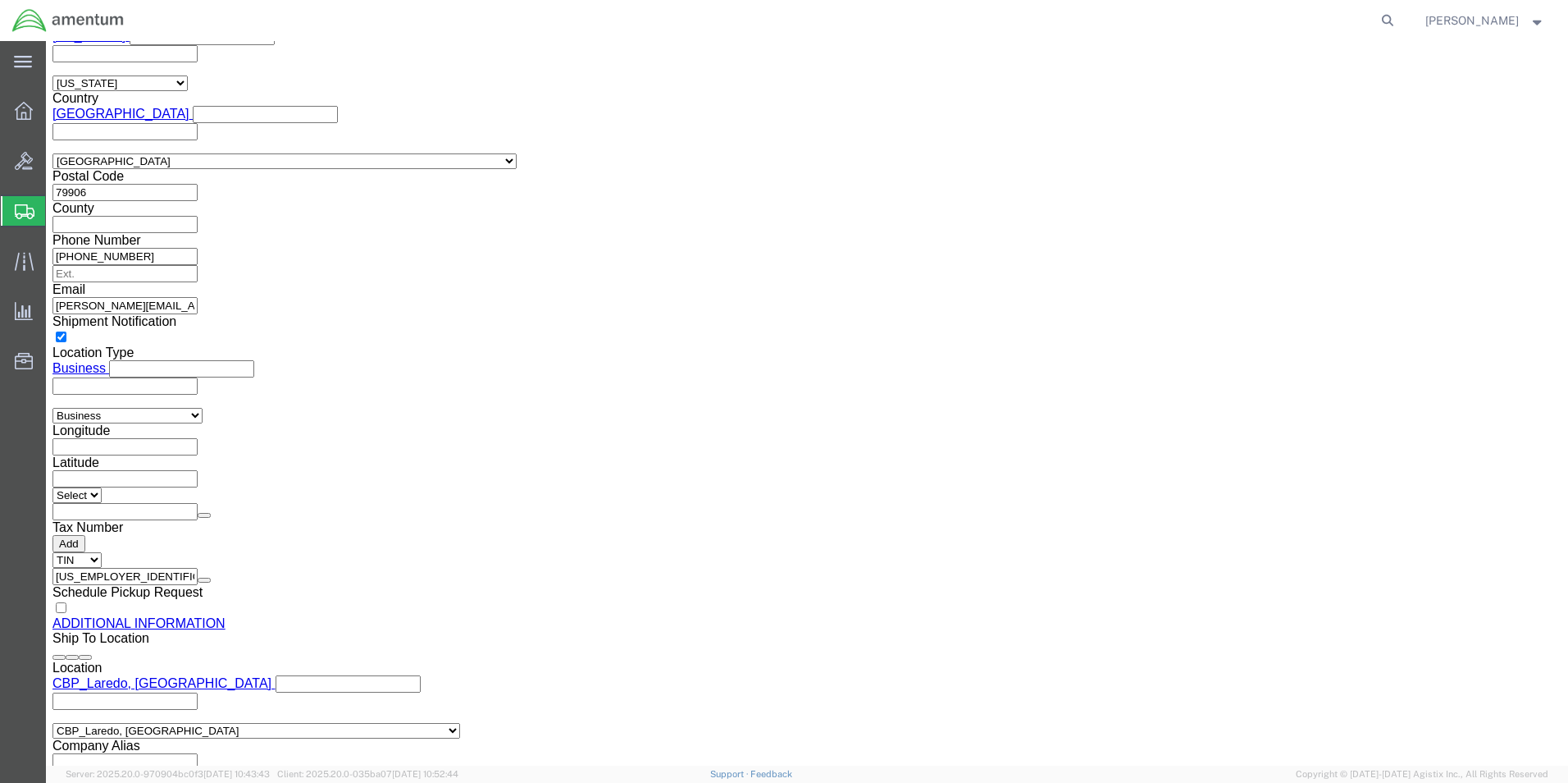
click button "Previous"
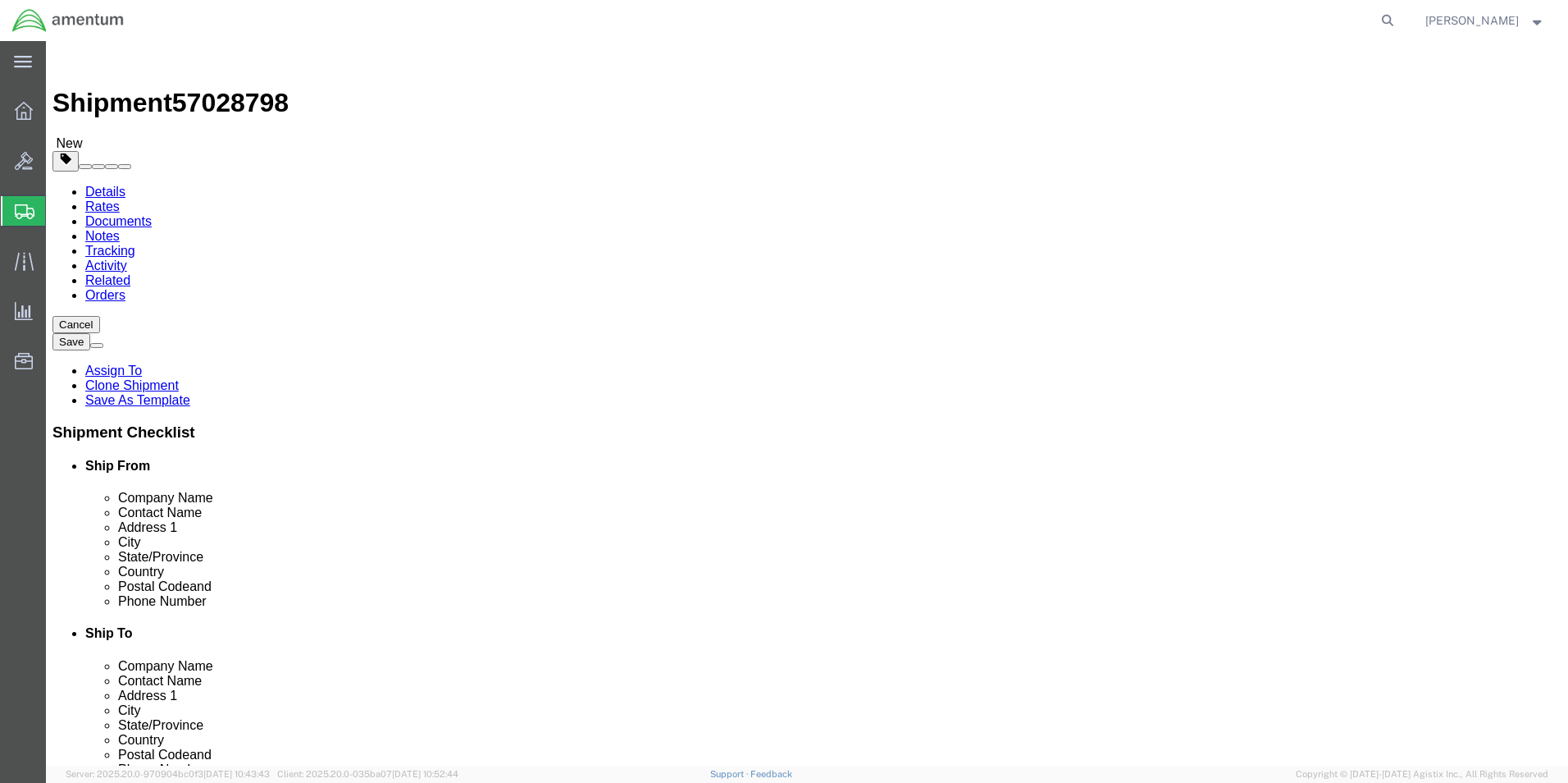
click dd "545.00 USD"
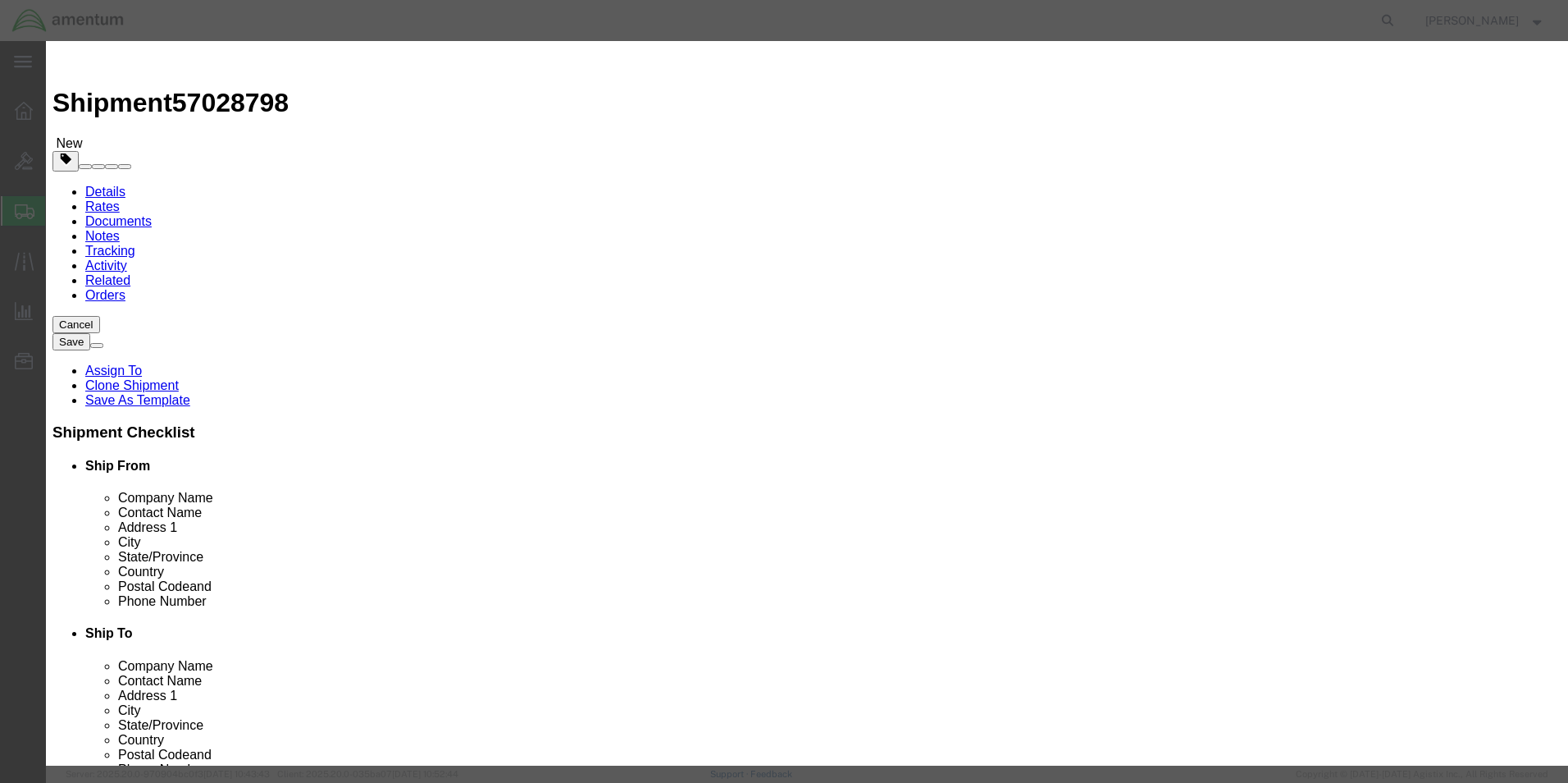
drag, startPoint x: 503, startPoint y: 165, endPoint x: 432, endPoint y: 158, distance: 71.3
click div "Pieces 5.00 Select Bag Barrels 100Board Feet Bottle Box Blister Pack Carats Can…"
type input "3"
type input "327"
click div "Commodity library Product Name AIRCRAFT PARTS Pieces 3 Select Bag Barrels 100Bo…"
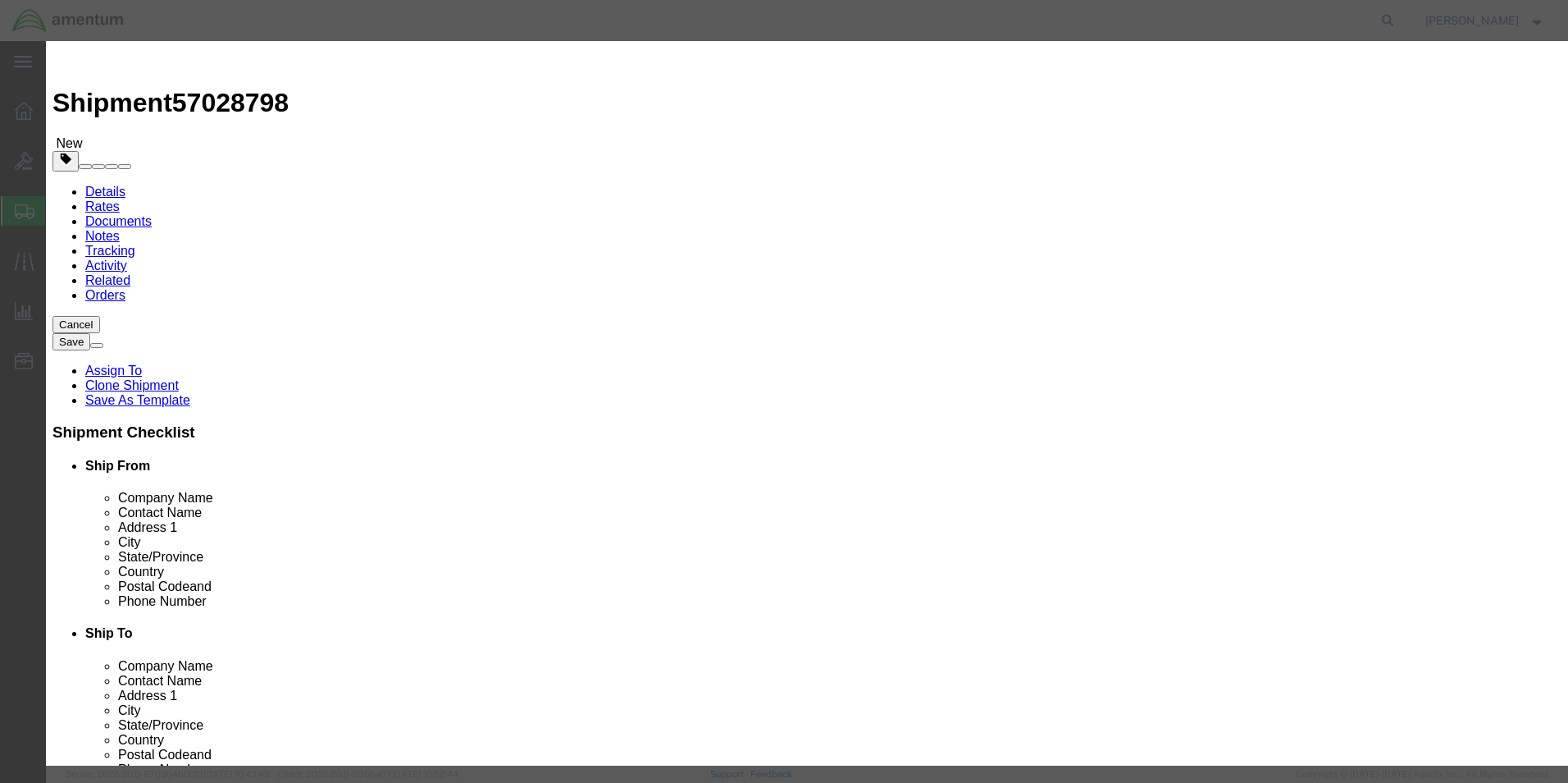
click button "Save & Close"
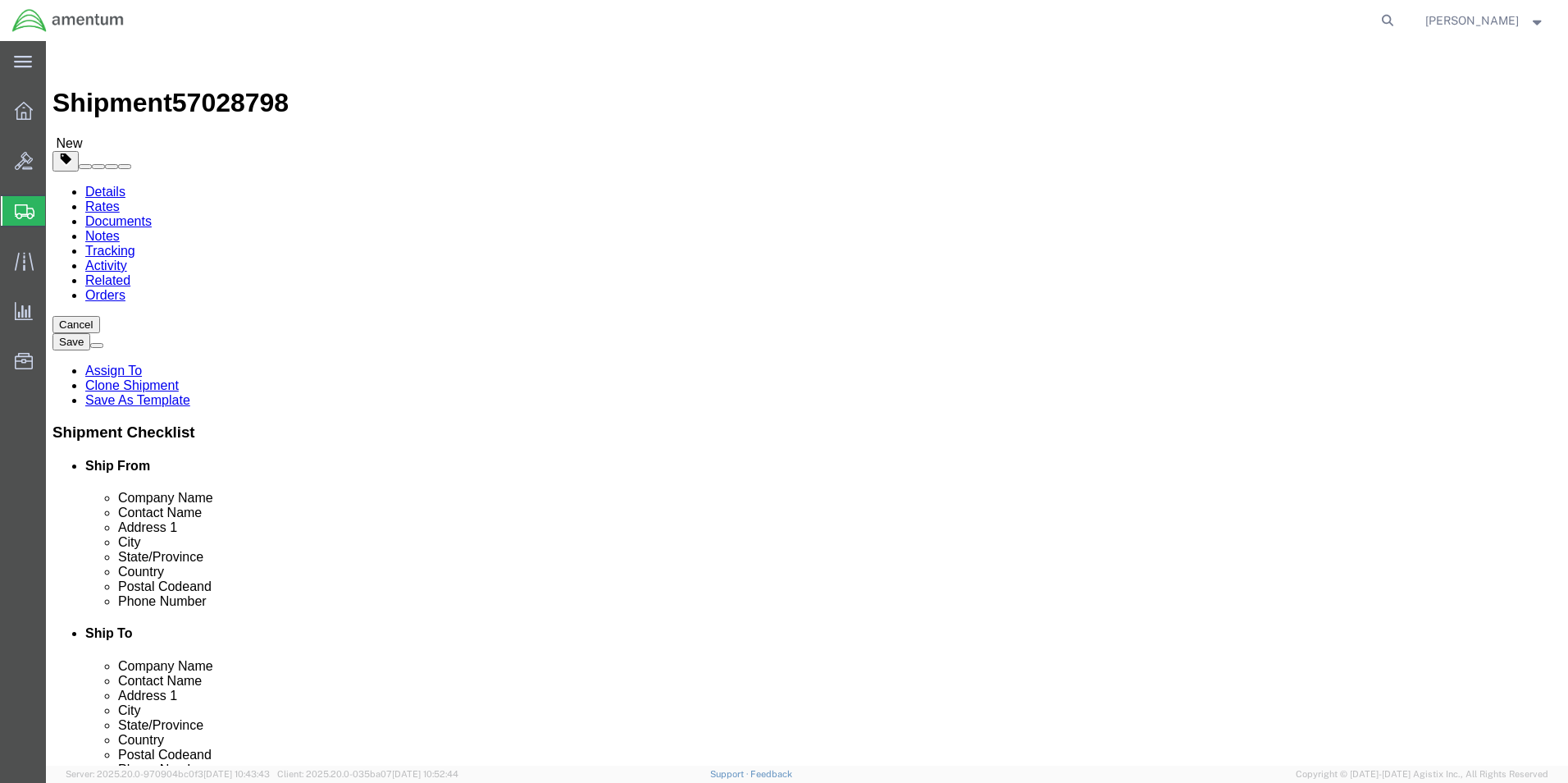
click button "Continue"
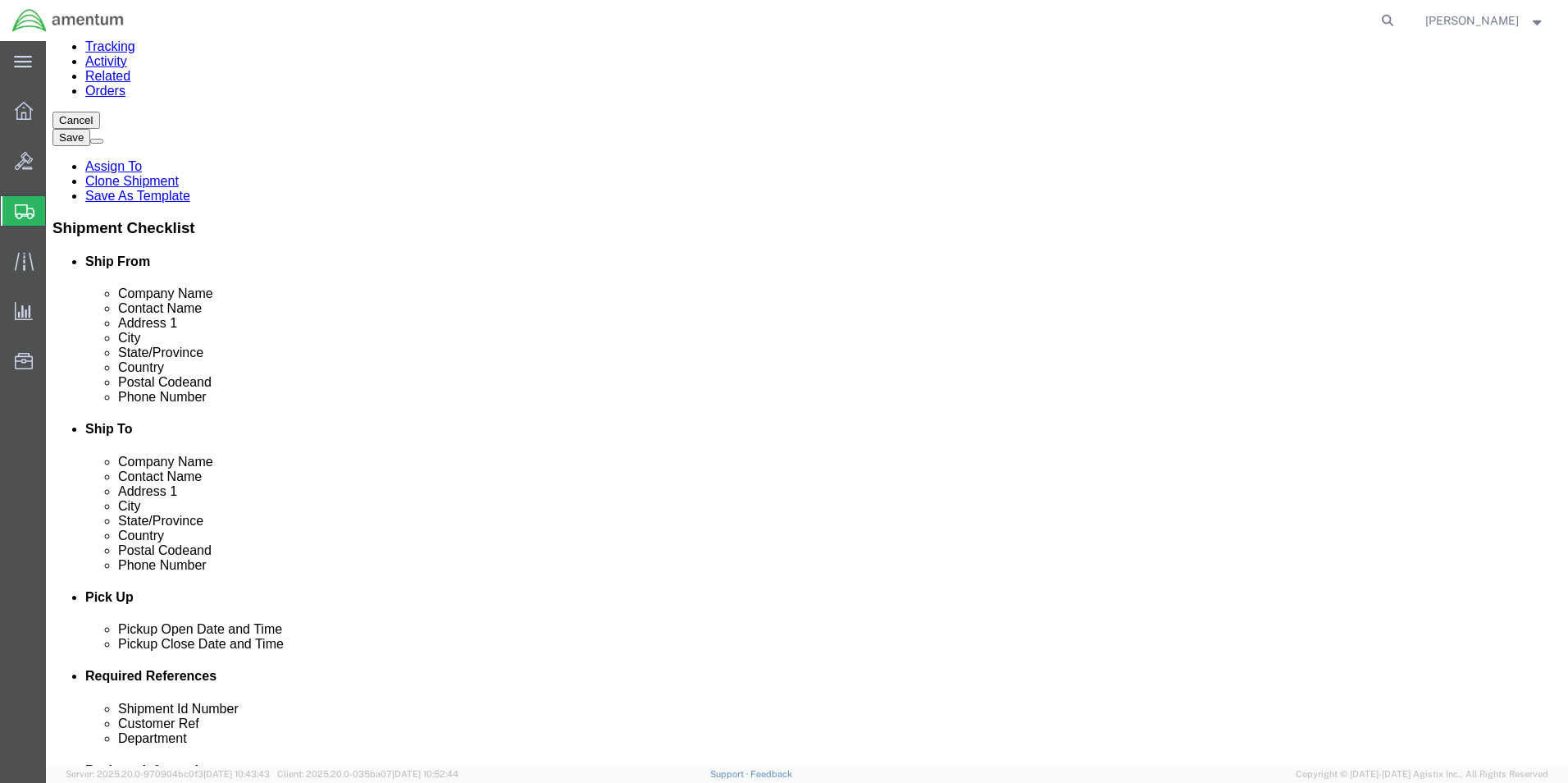
scroll to position [492, 0]
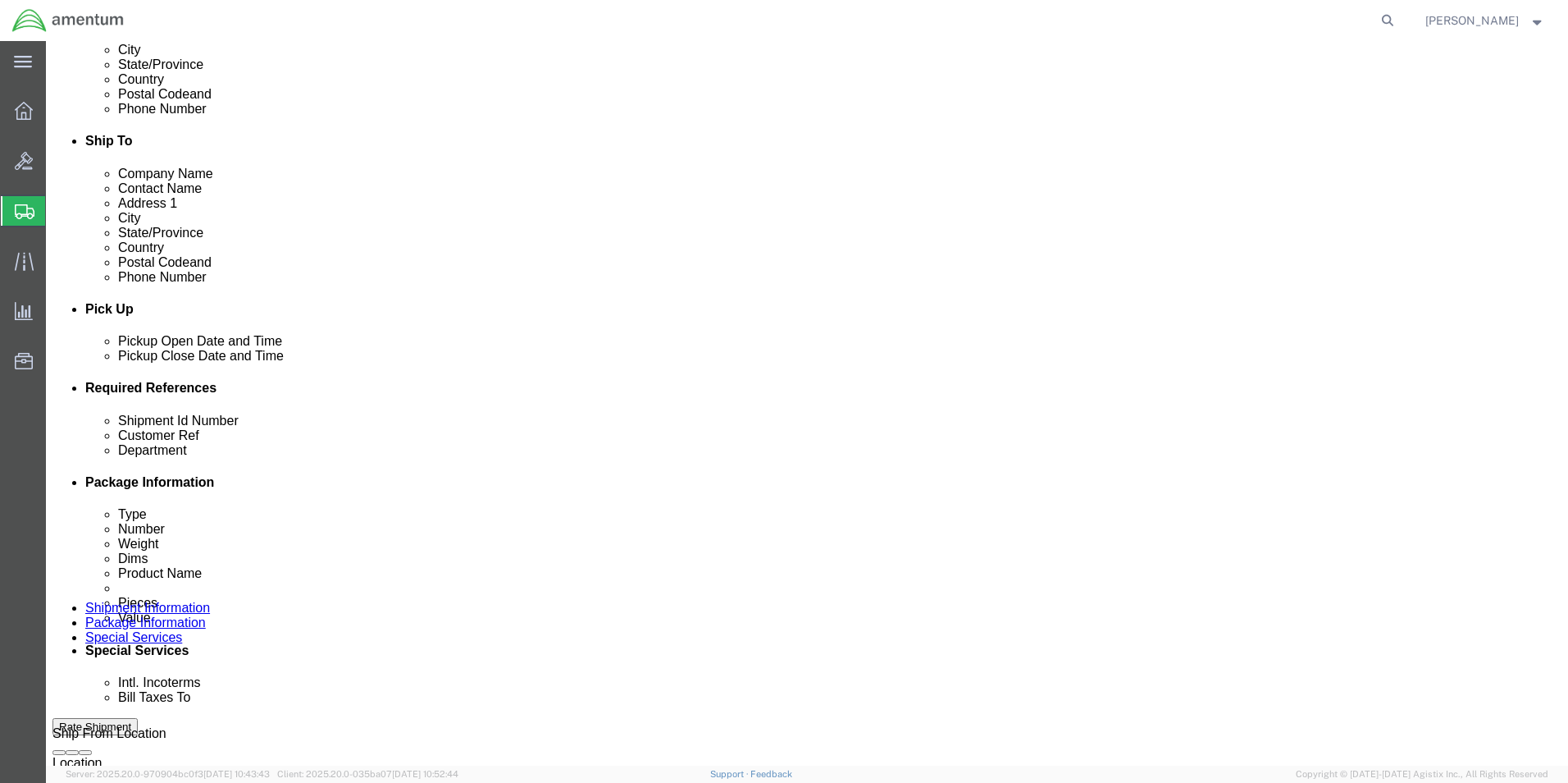
click button "Rate Shipment"
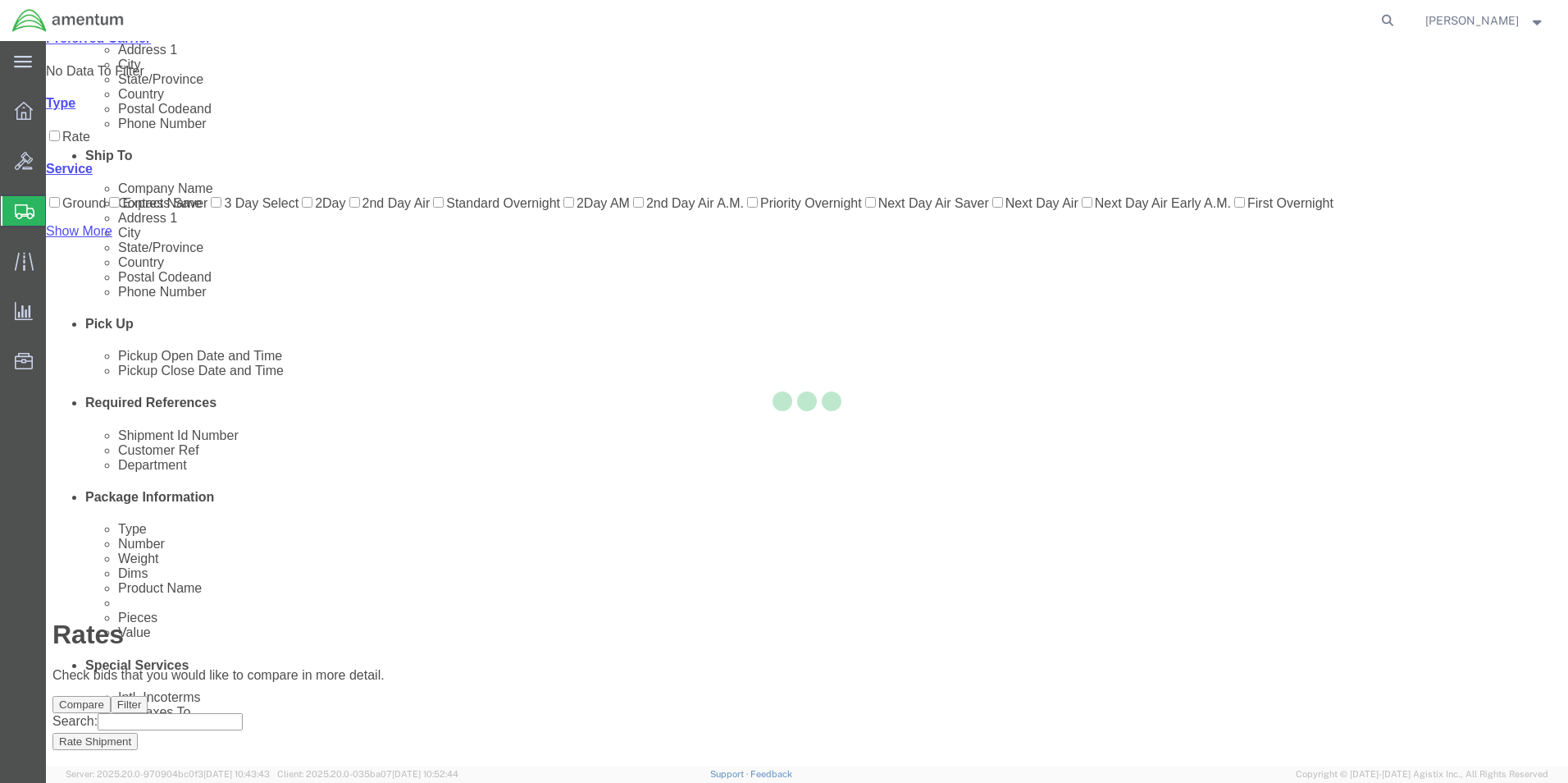
scroll to position [35, 0]
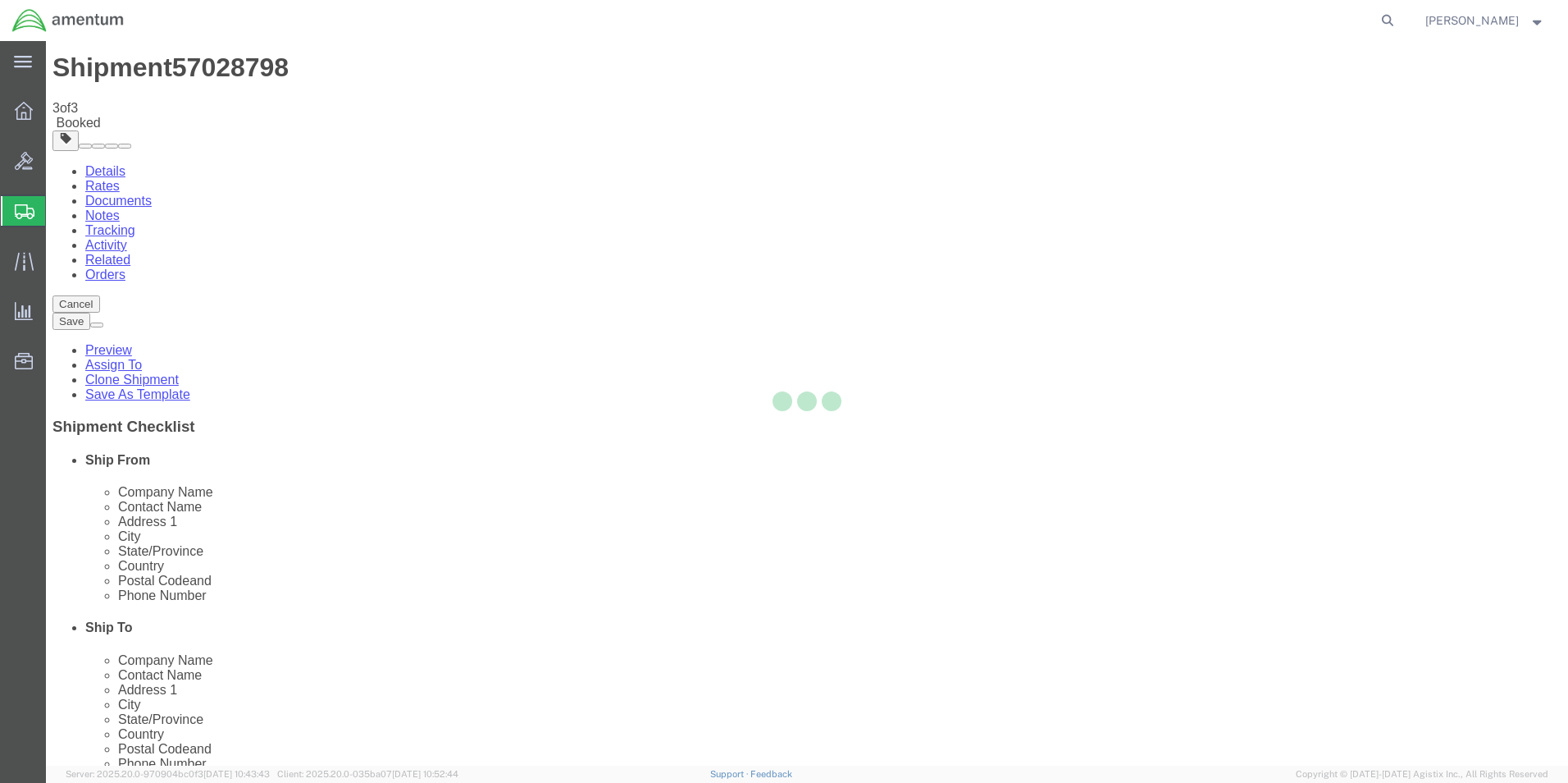
scroll to position [0, 0]
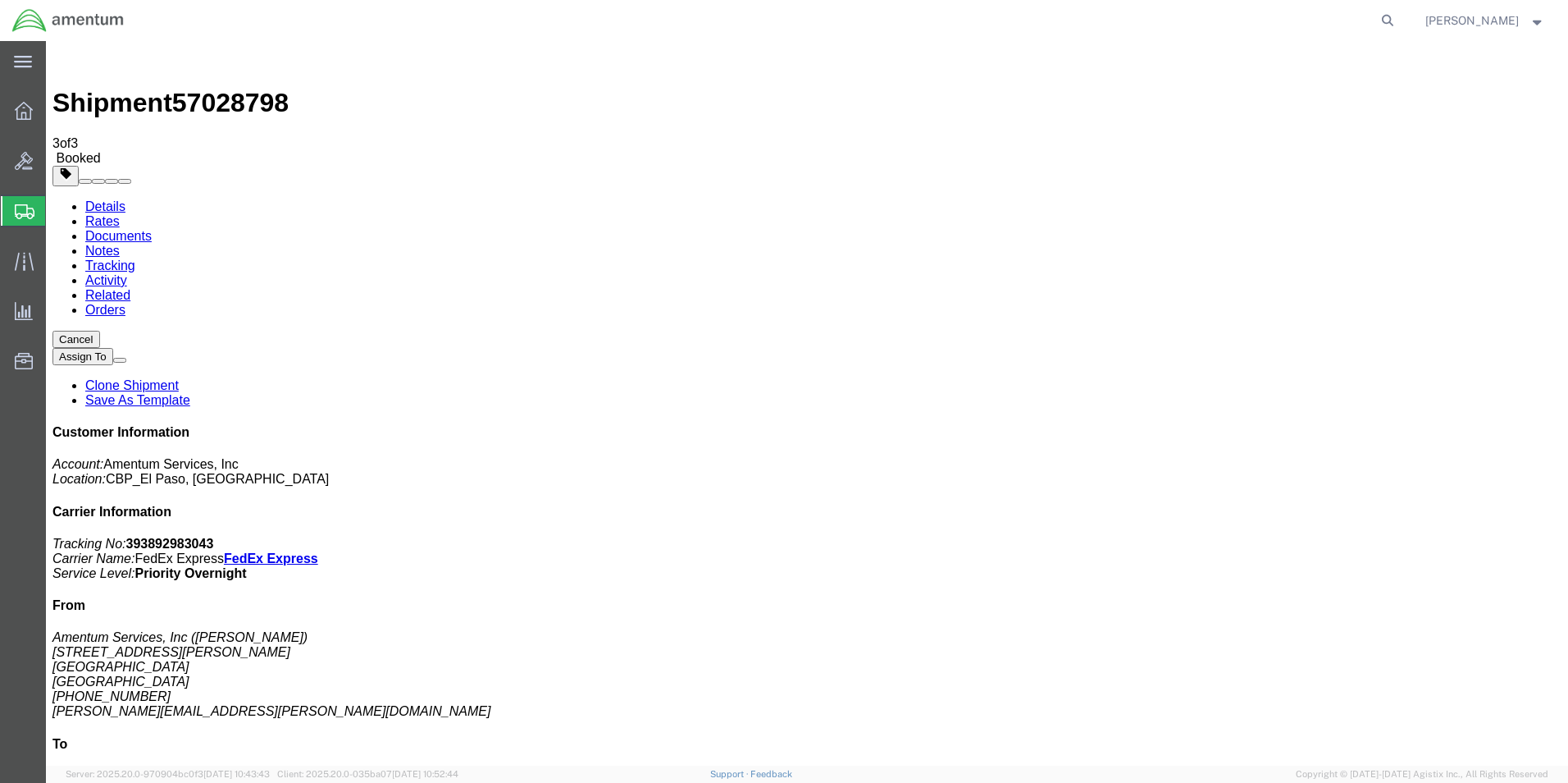
click at [0, 0] on span "Create from Template" at bounding box center [0, 0] width 0 height 0
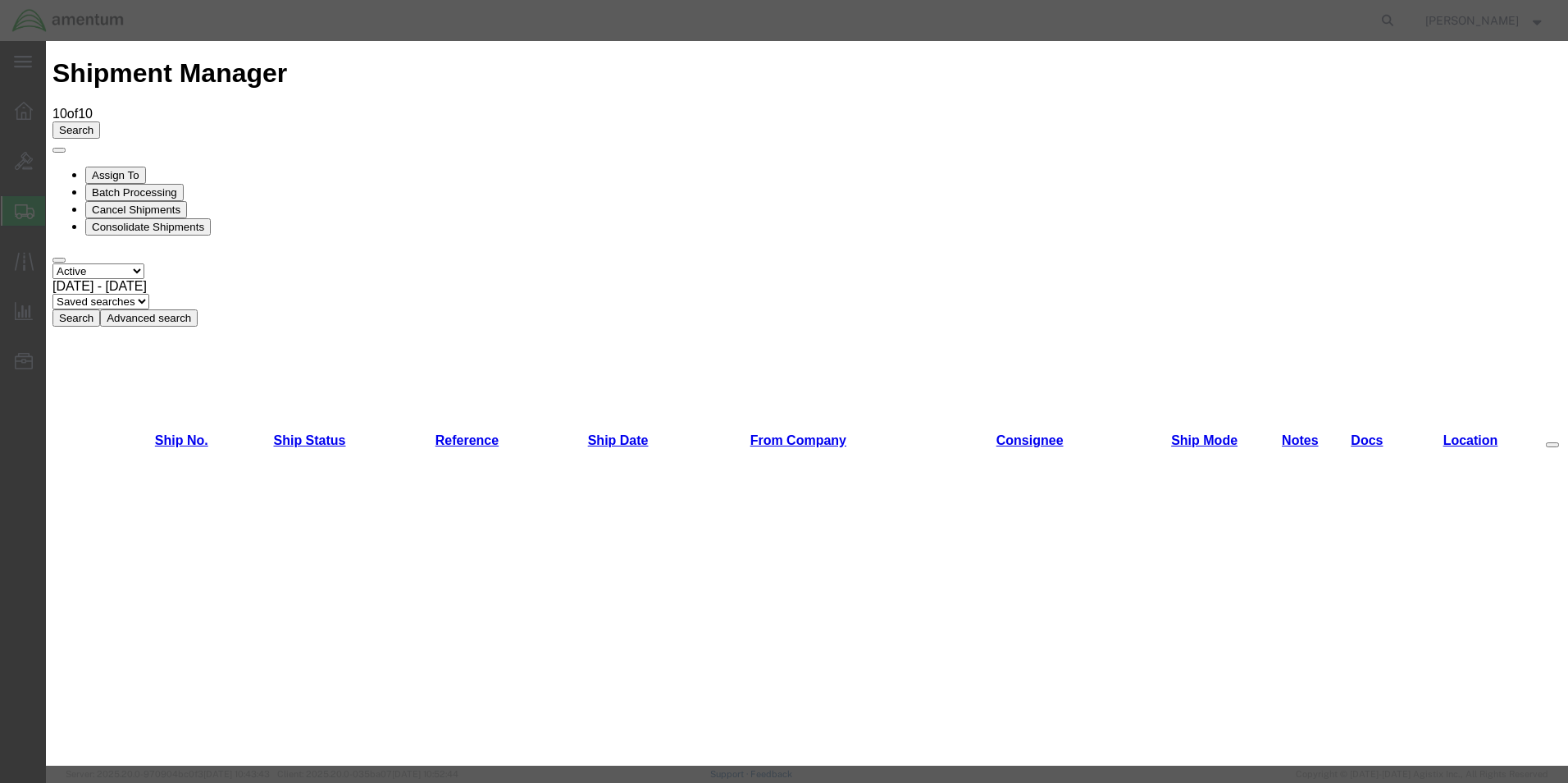
scroll to position [328, 0]
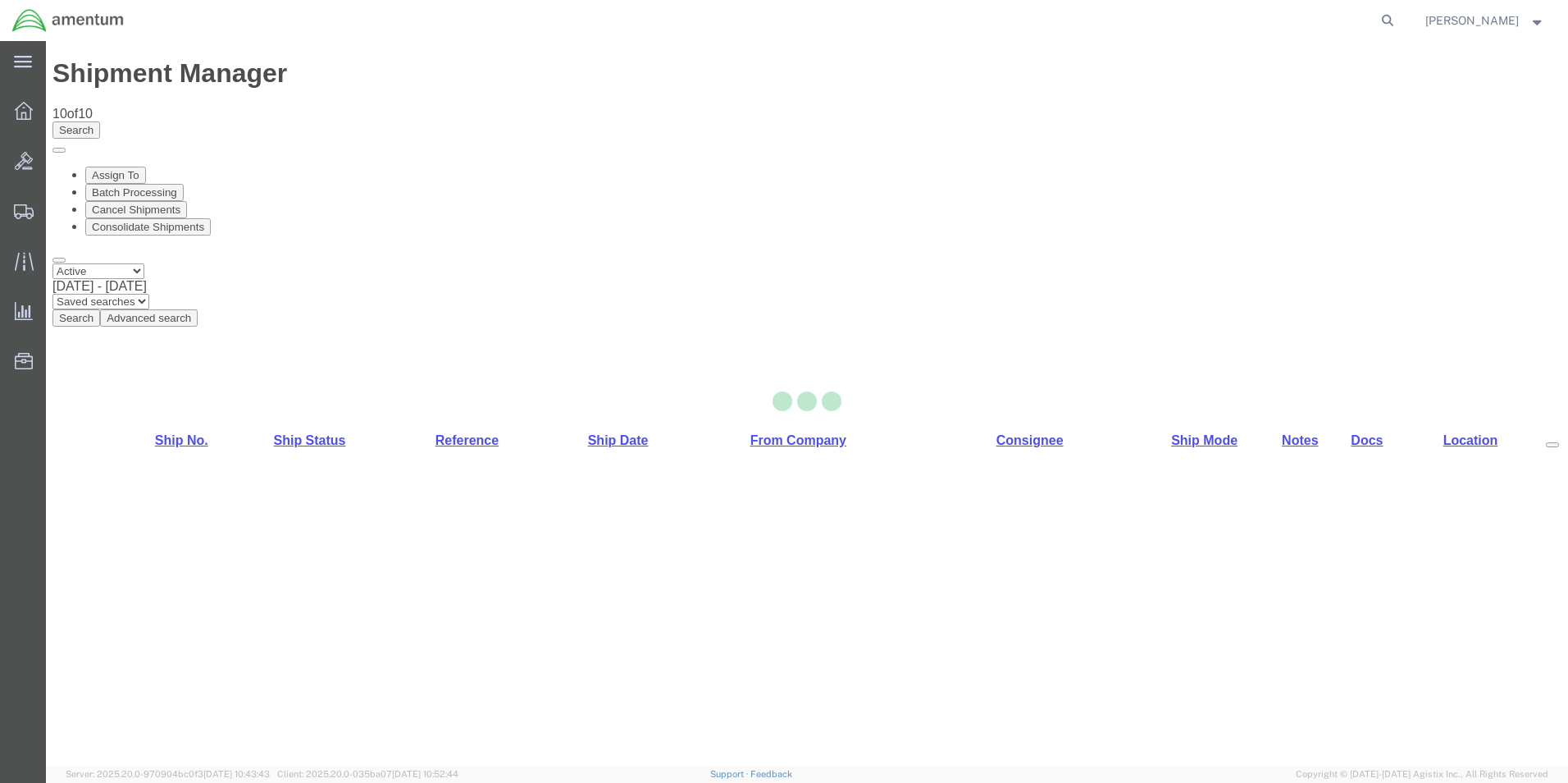
select select "49831"
select select "49930"
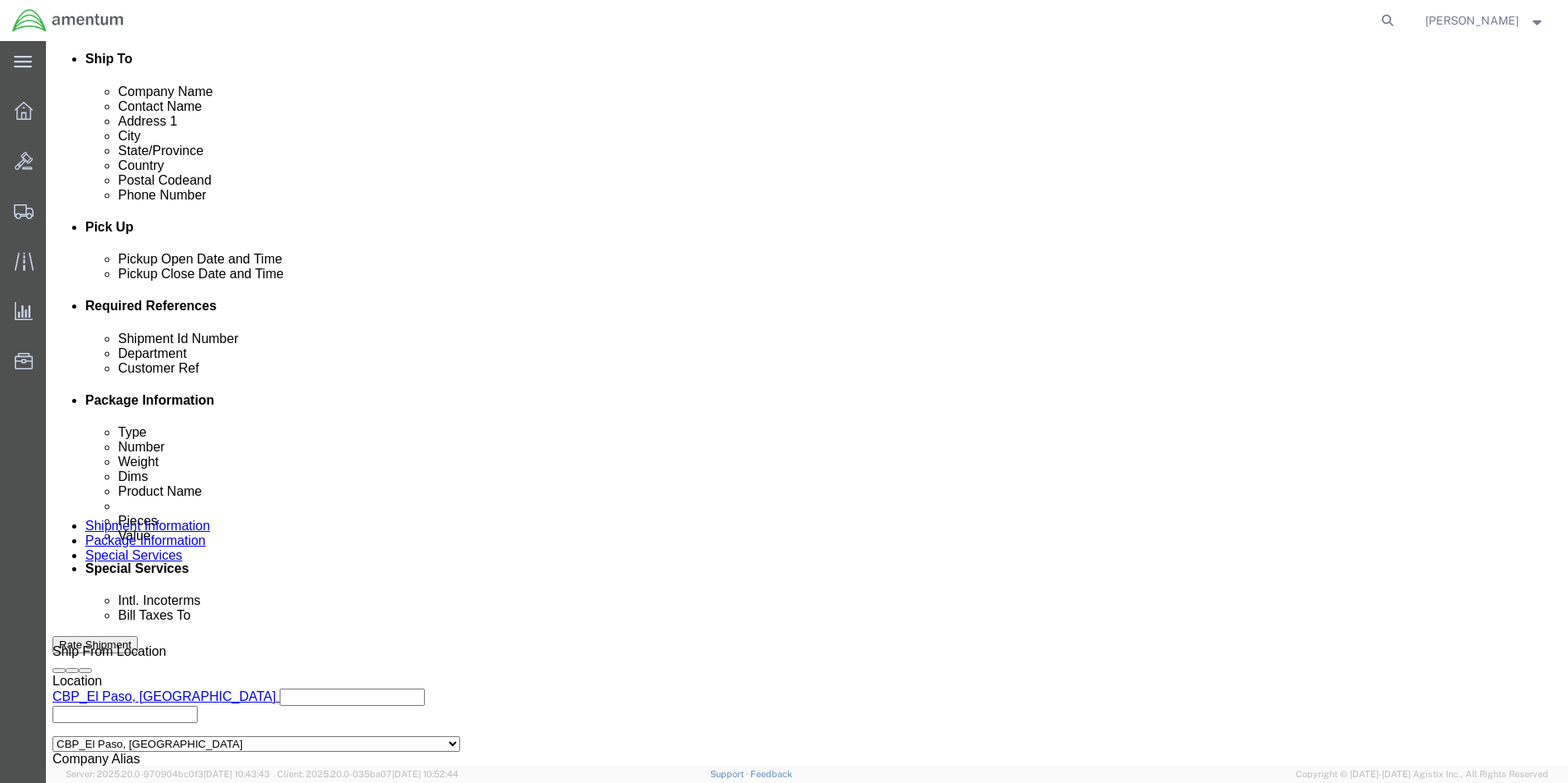
scroll to position [715, 0]
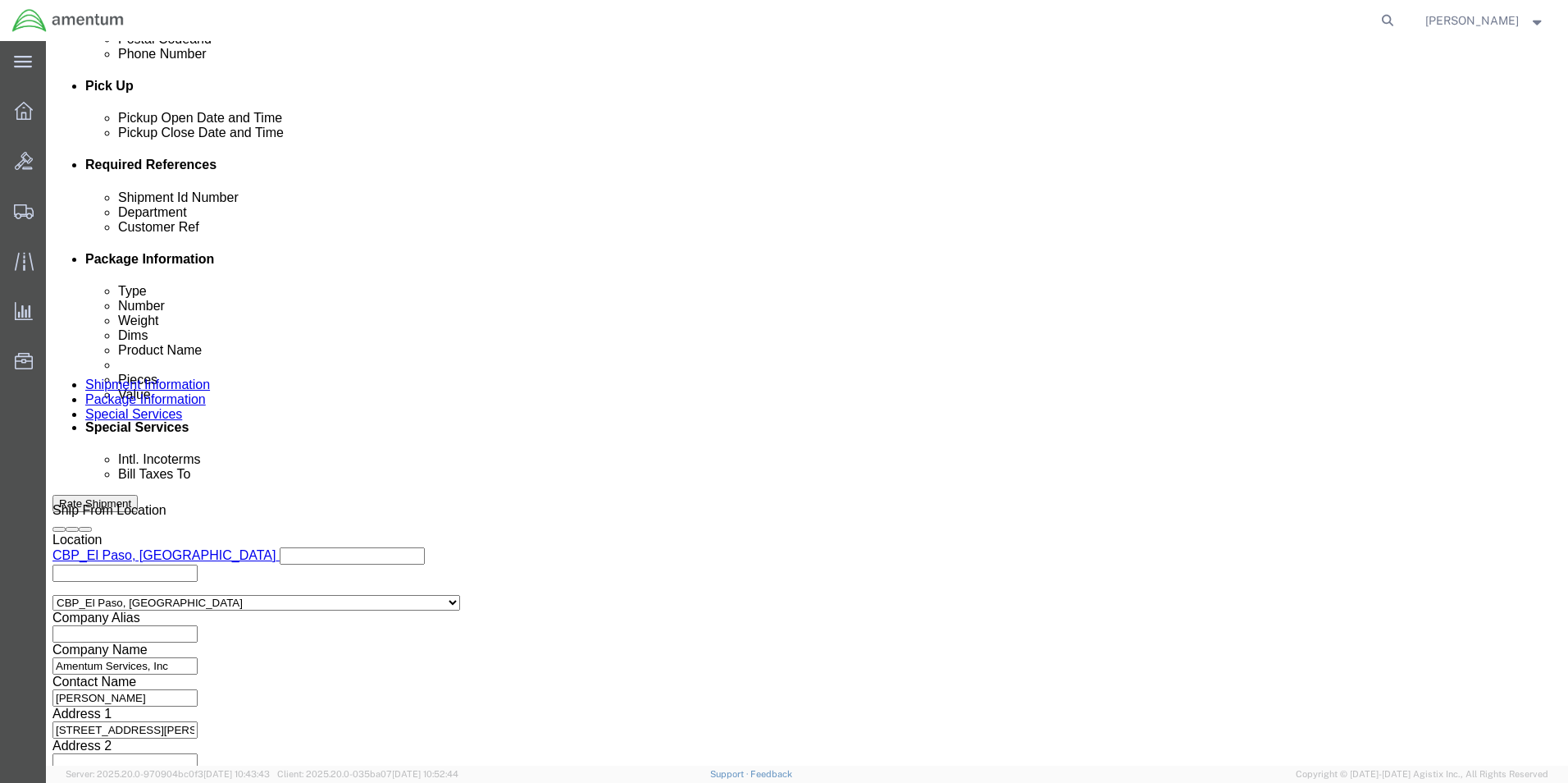
drag, startPoint x: 320, startPoint y: 298, endPoint x: 53, endPoint y: 274, distance: 268.1
click div "Shipment Id Number 266025 Department CBP Select Account Type Activity ID Airlin…"
type input "614-008430"
drag, startPoint x: 313, startPoint y: 324, endPoint x: 84, endPoint y: 334, distance: 229.2
click div "Customer Ref 266025"
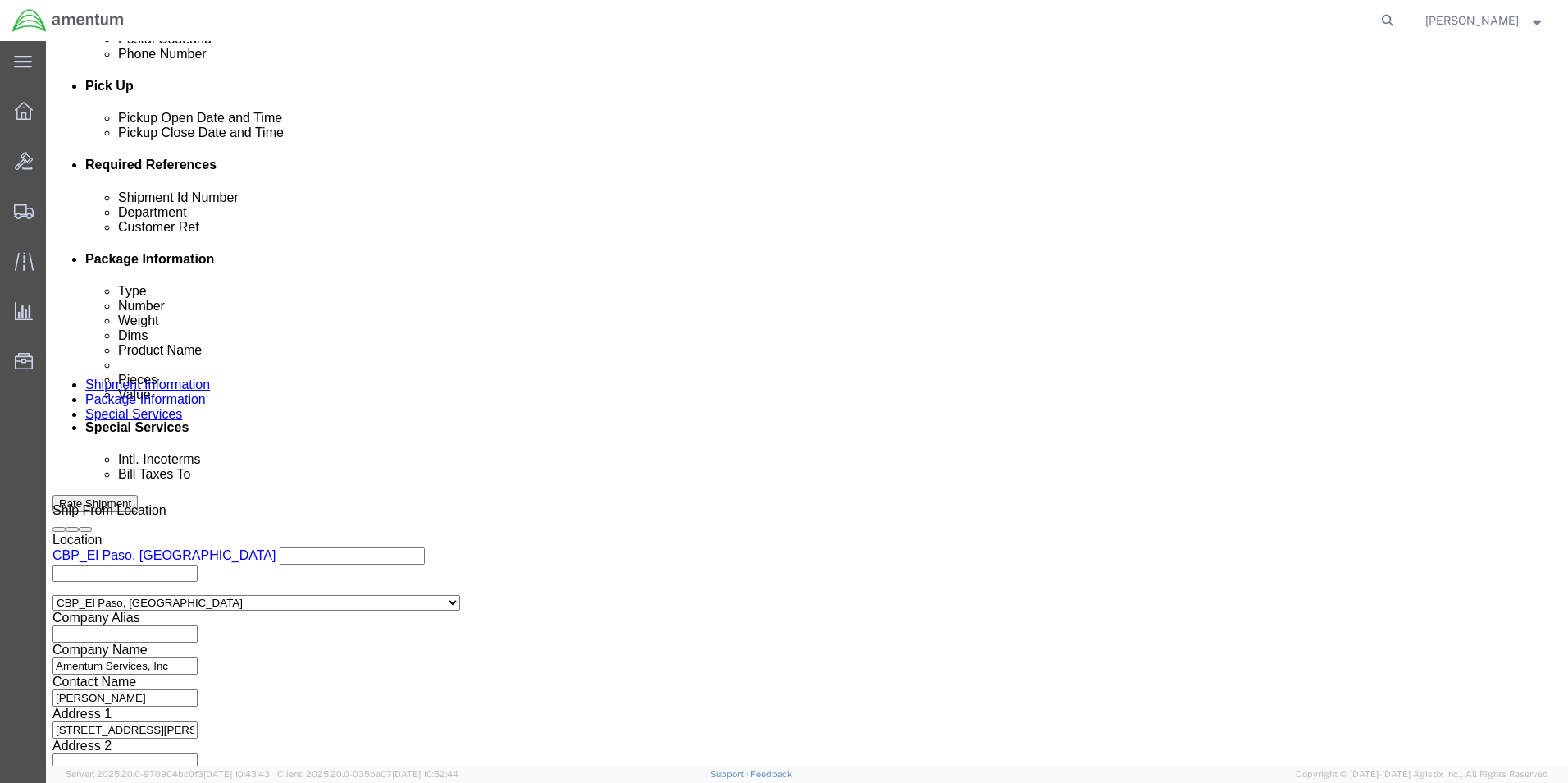
type input "614-008430"
click button "Continue"
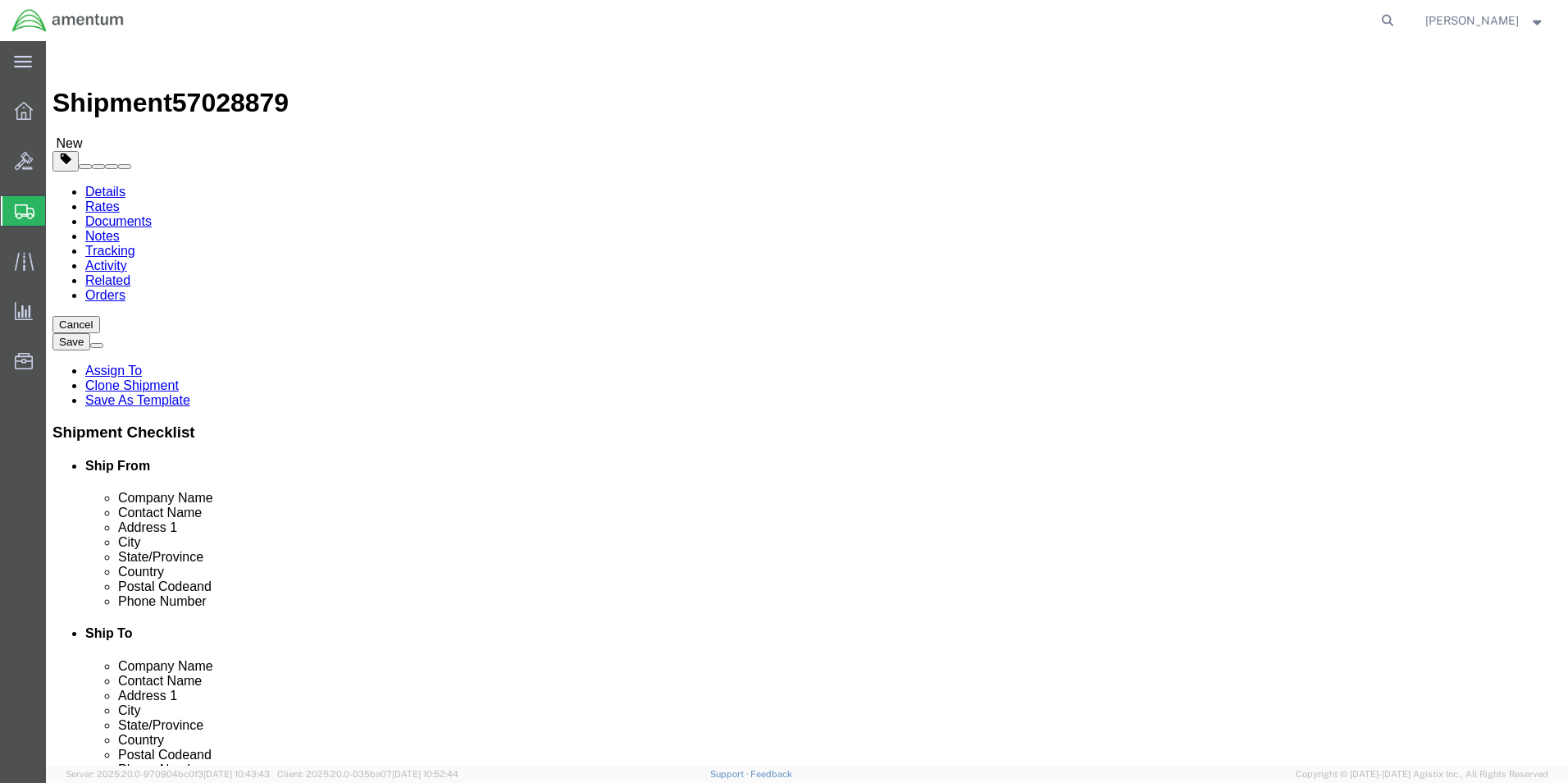
drag, startPoint x: 276, startPoint y: 346, endPoint x: 149, endPoint y: 350, distance: 127.1
click div "Dimensions Length 12.00 x Width 6.00 x Height 6.00 Select cm ft in"
click select "Select Bale(s) Basket(s) Bolt(s) Bottle(s) Buckets Bulk Bundle(s) Can(s) Cardbo…"
select select "LBX"
click select "Select Bale(s) Basket(s) Bolt(s) Bottle(s) Buckets Bulk Bundle(s) Can(s) Cardbo…"
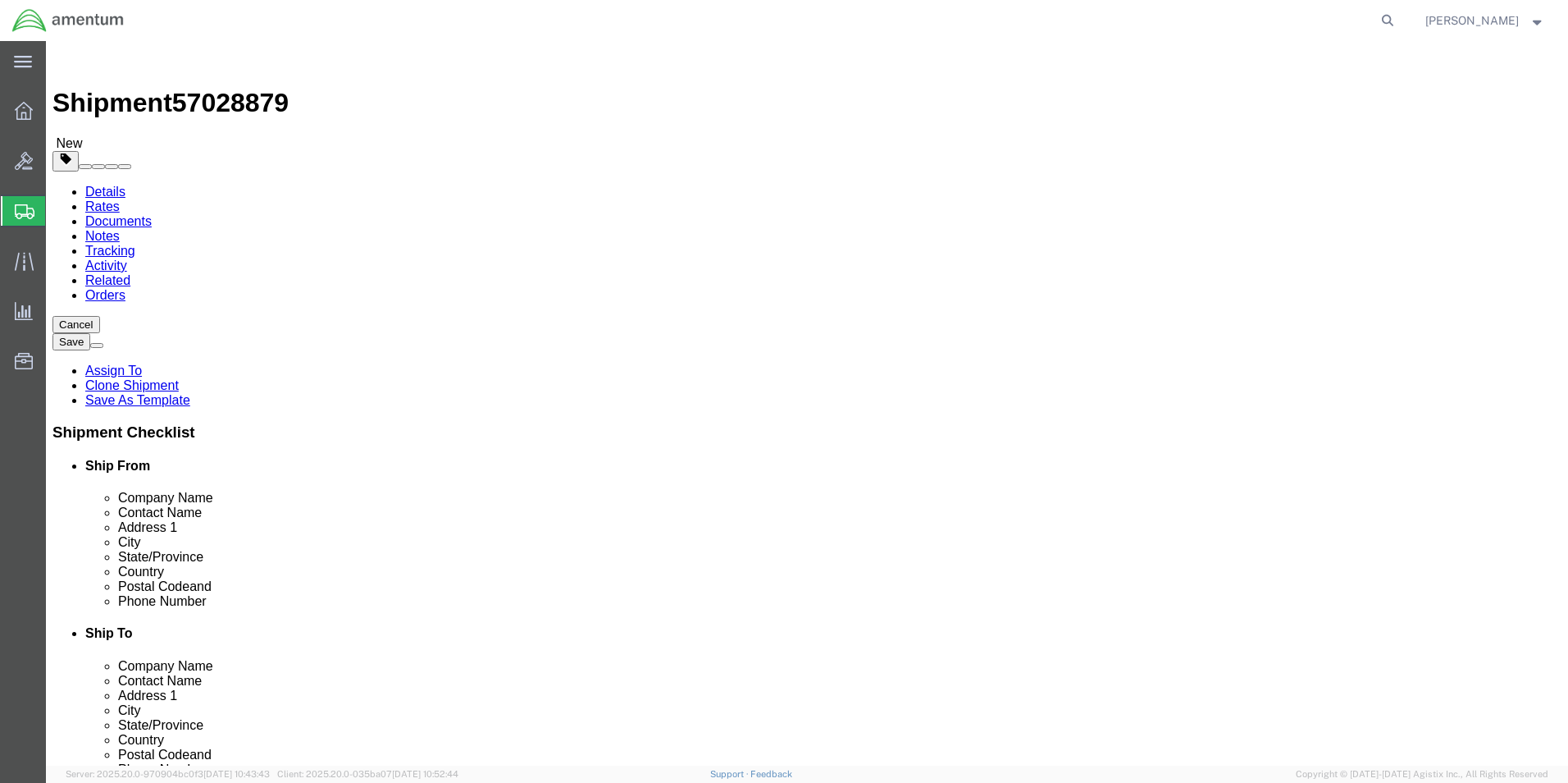
type input "17.50"
type input "12.50"
type input "3.00"
drag, startPoint x: 260, startPoint y: 377, endPoint x: 221, endPoint y: 372, distance: 39.3
click input "2.10"
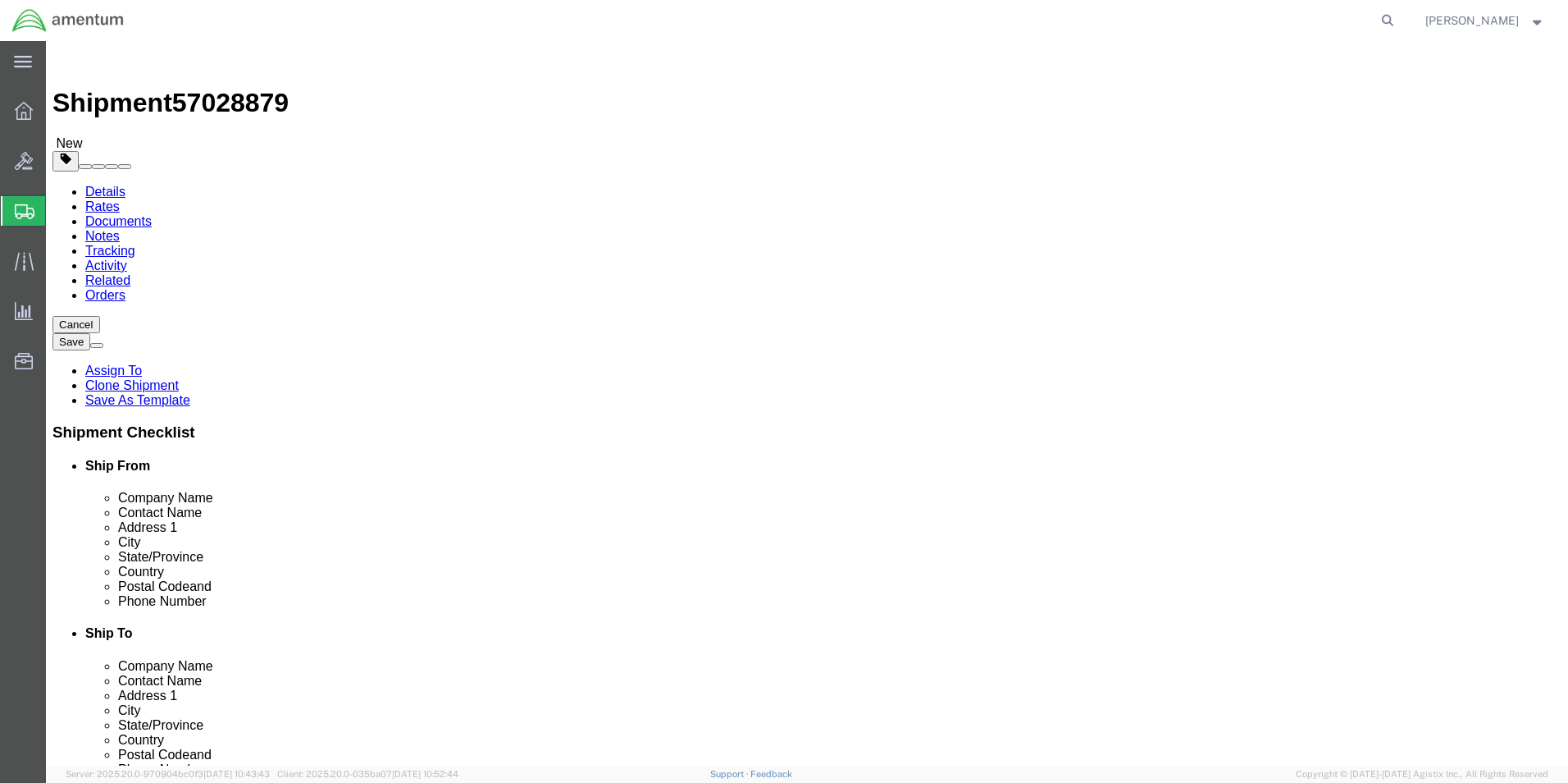
type input "0.95"
click dd "750.00 USD"
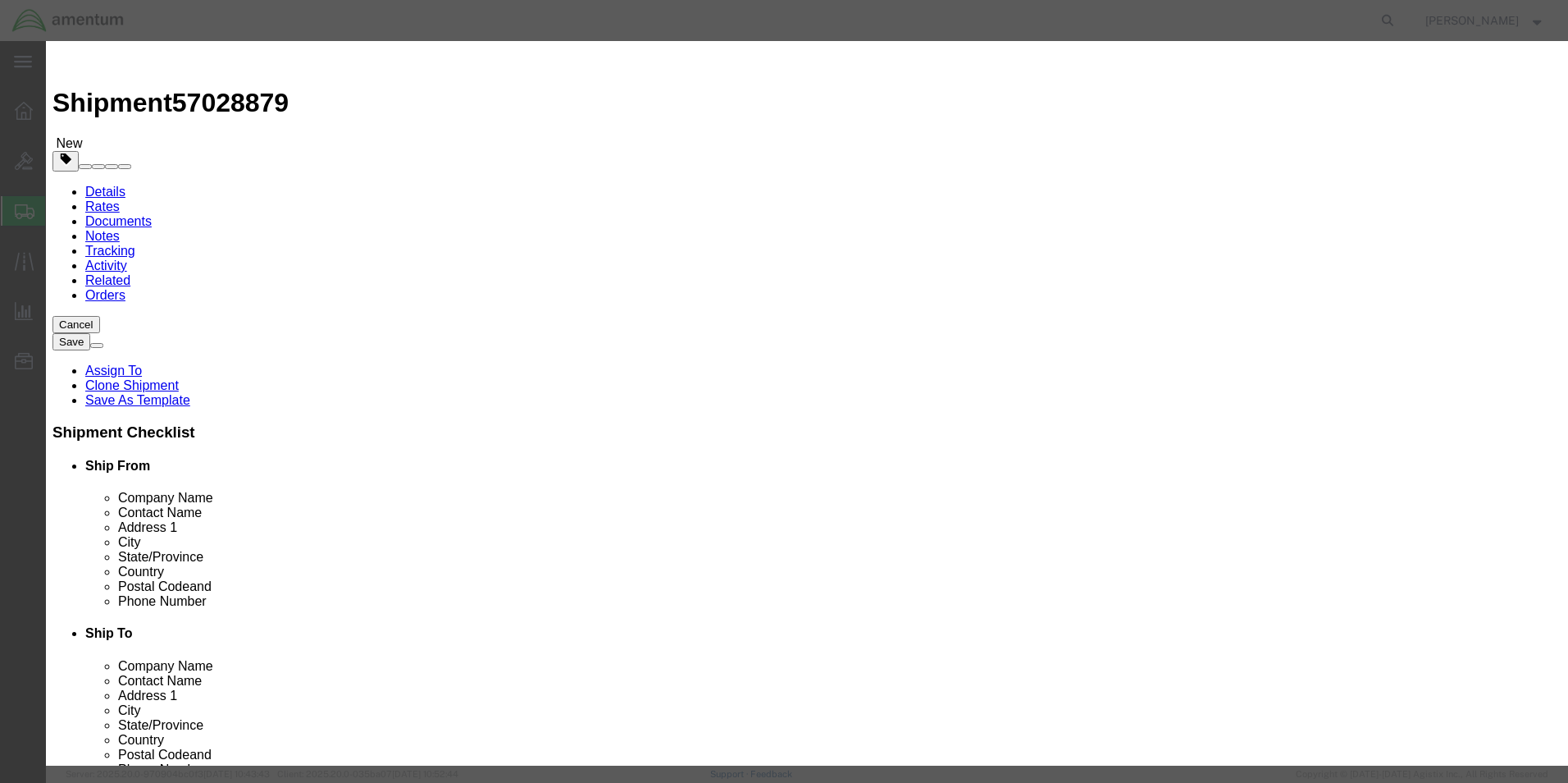
drag, startPoint x: 527, startPoint y: 150, endPoint x: 419, endPoint y: 154, distance: 108.1
click div "Pieces 3.00 Select Bag Barrels 100Board Feet Bottle Box Blister Pack Carats Can…"
type input "2"
type input "500"
click h3 "Edit content"
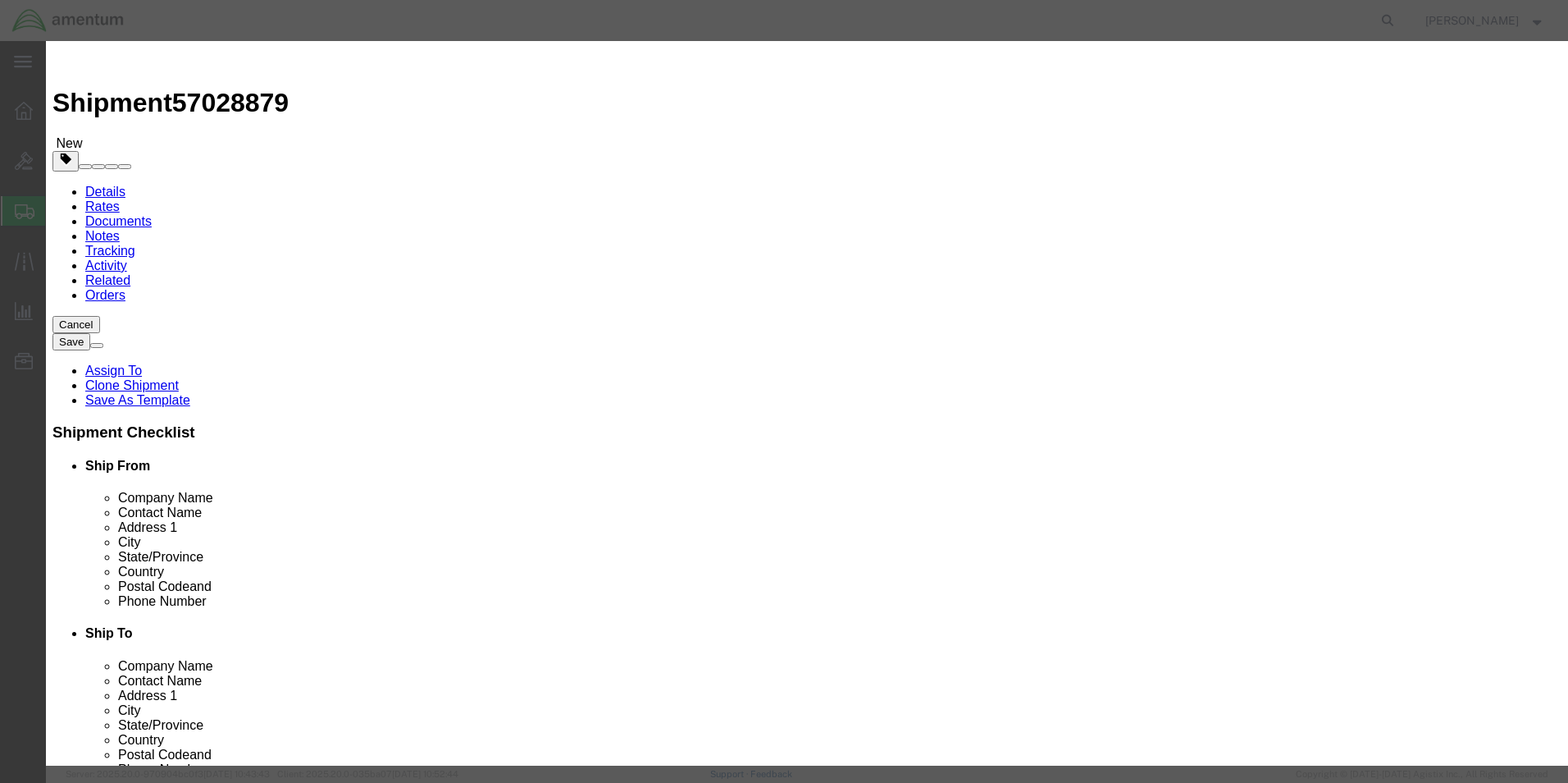
drag, startPoint x: 924, startPoint y: 126, endPoint x: 816, endPoint y: 130, distance: 108.1
click div "Description [PHONE_NUMBER], 3HRS KIT"
type textarea "Teplon tape, retaier"
click button "Save & Close"
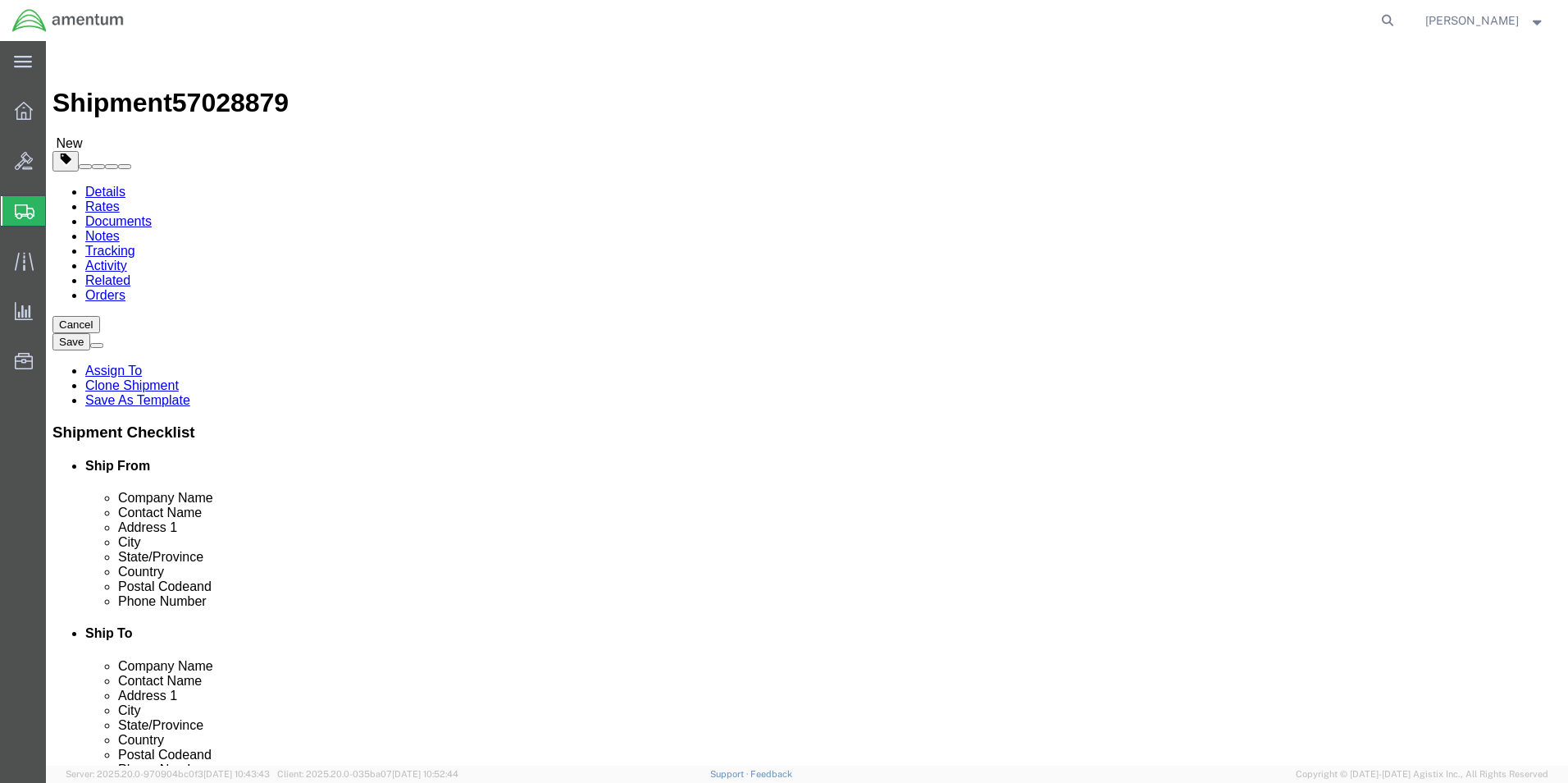
click button "Rate Shipment"
